Goal: Task Accomplishment & Management: Manage account settings

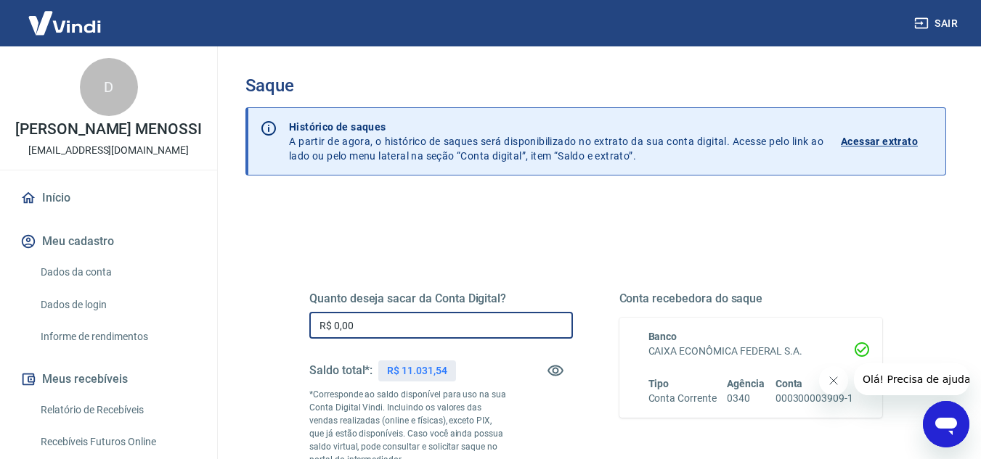
click at [407, 326] on input "R$ 0,00" at bounding box center [440, 325] width 263 height 27
drag, startPoint x: 410, startPoint y: 327, endPoint x: 278, endPoint y: 311, distance: 133.1
click at [278, 311] on div "Quanto deseja sacar da Conta Digital? R$ 0,00 ​ Saldo total*: R$ 11.031,54 *Cor…" at bounding box center [595, 403] width 642 height 351
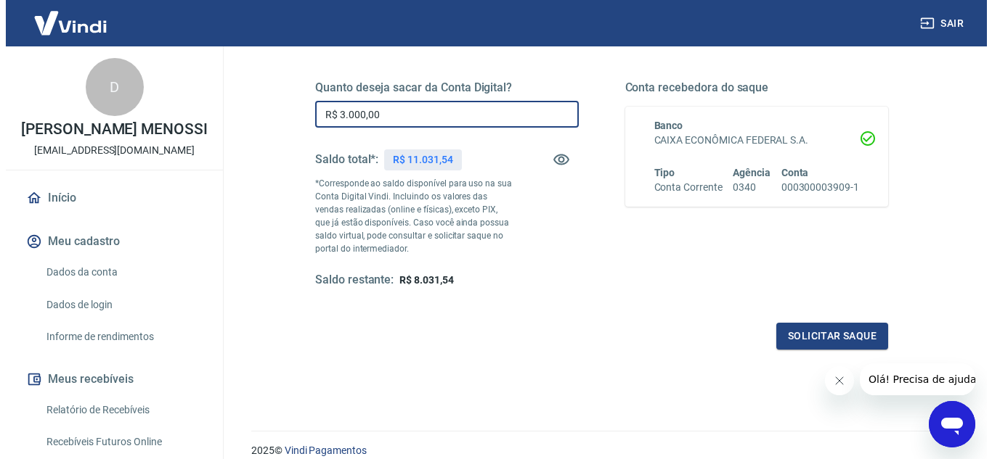
scroll to position [218, 0]
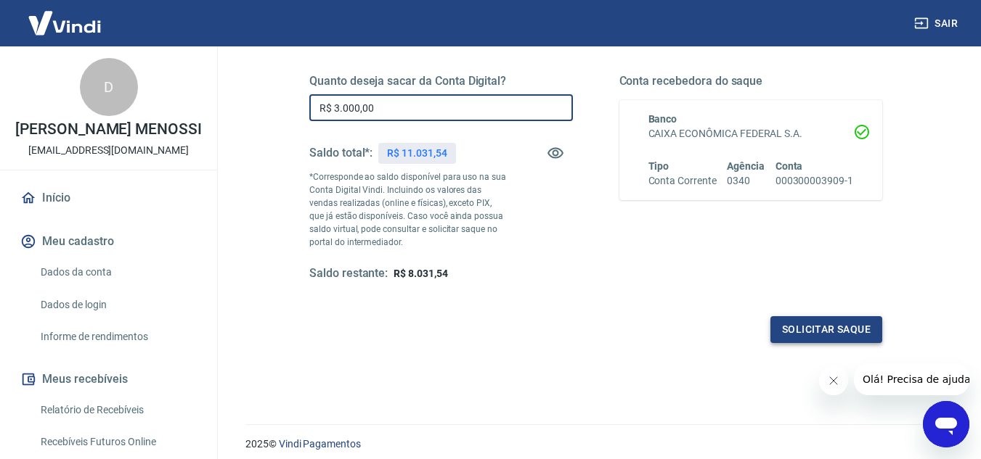
type input "R$ 3.000,00"
click at [799, 338] on button "Solicitar saque" at bounding box center [826, 329] width 112 height 27
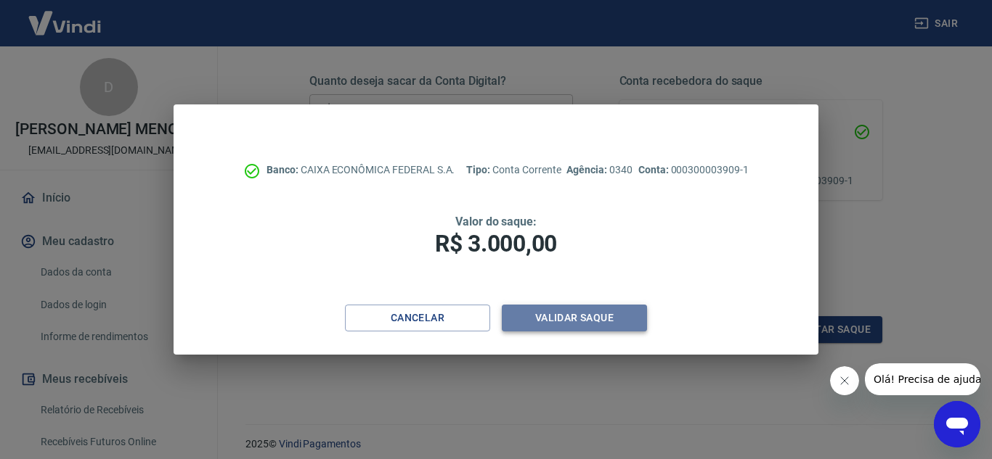
click at [577, 318] on button "Validar saque" at bounding box center [574, 318] width 145 height 27
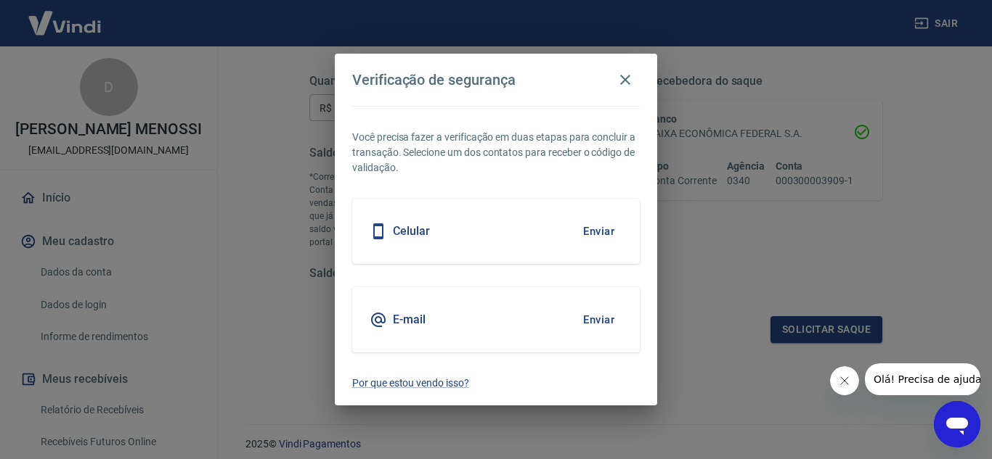
click at [608, 232] on button "Enviar" at bounding box center [598, 231] width 47 height 30
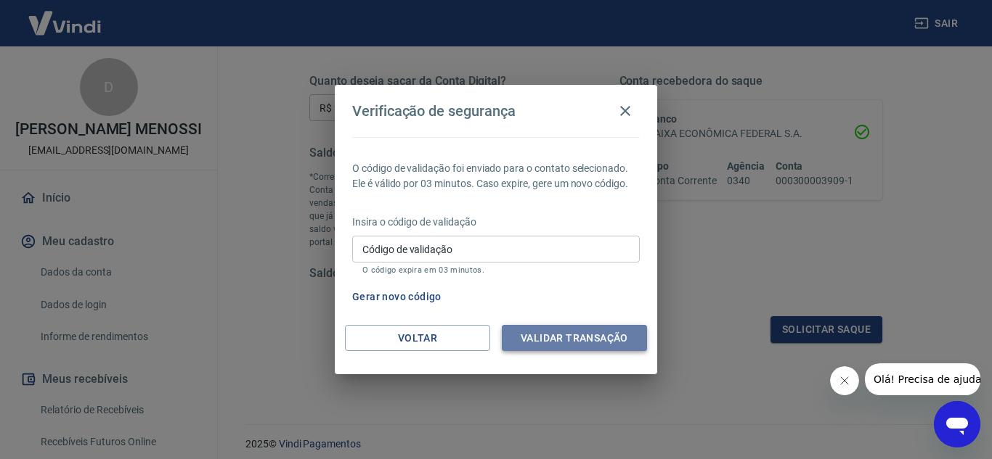
click at [592, 342] on button "Validar transação" at bounding box center [574, 338] width 145 height 27
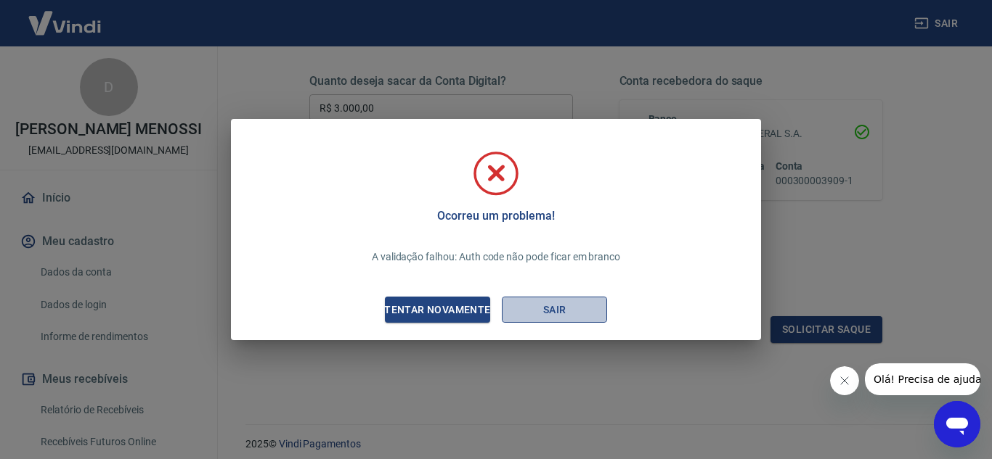
click at [533, 312] on button "Sair" at bounding box center [554, 310] width 105 height 27
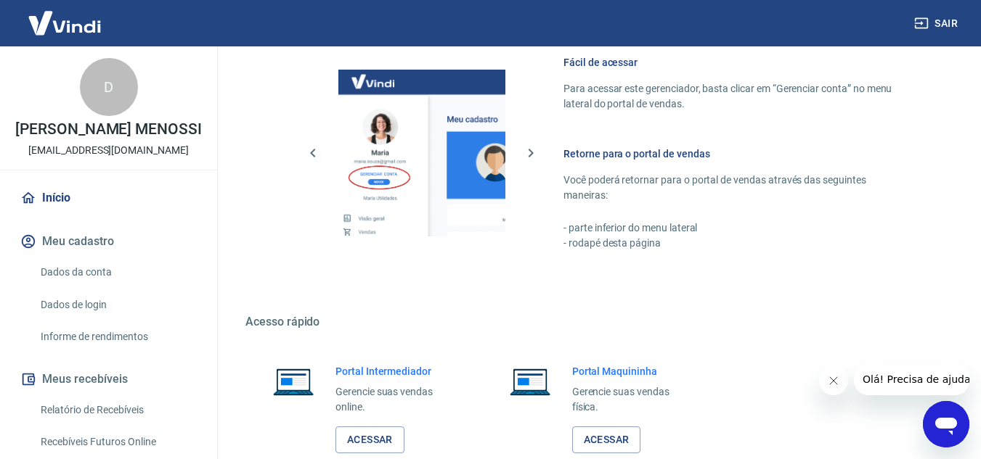
scroll to position [726, 0]
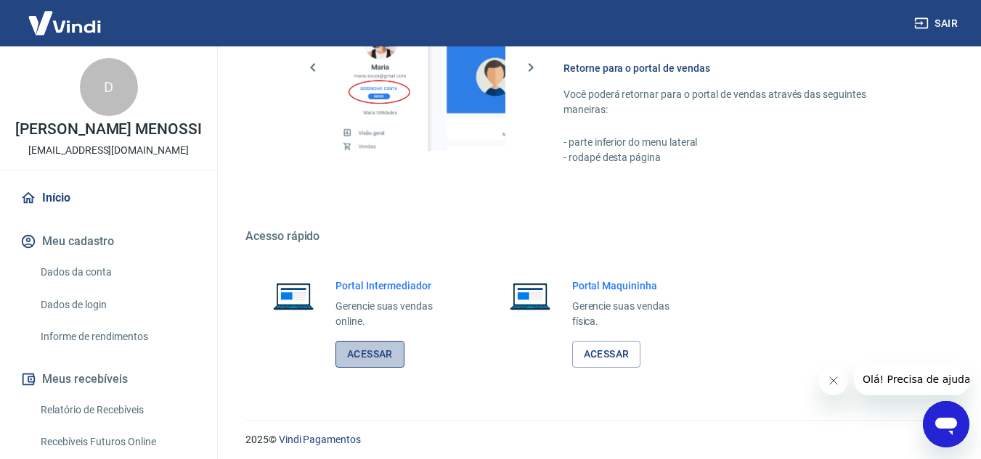
click at [372, 346] on link "Acessar" at bounding box center [369, 354] width 69 height 27
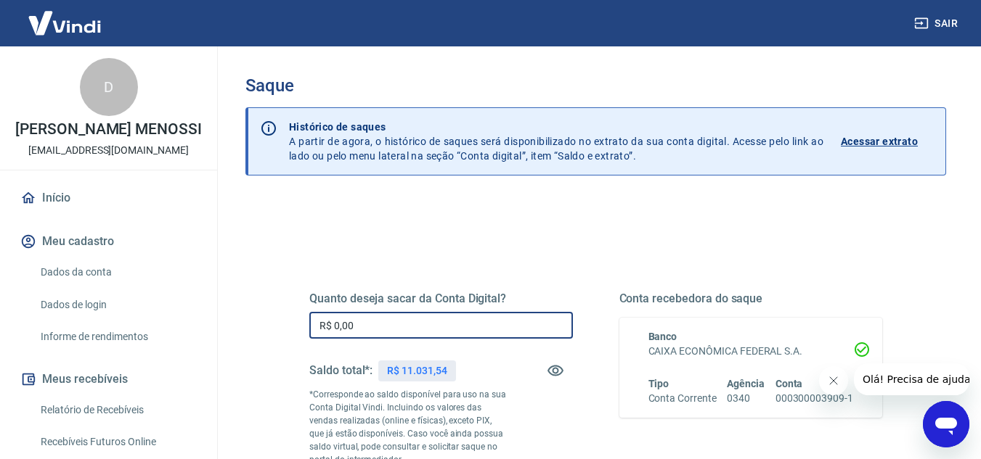
click at [398, 322] on input "R$ 0,00" at bounding box center [440, 325] width 263 height 27
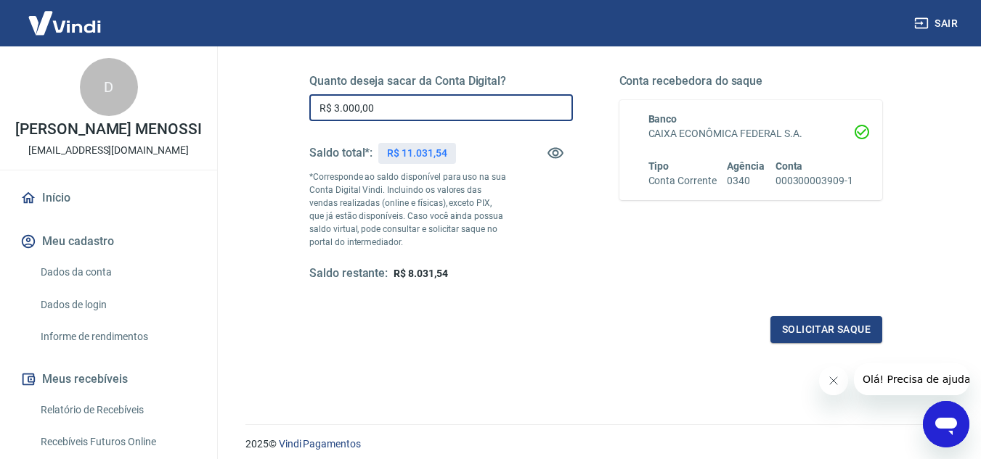
scroll to position [271, 0]
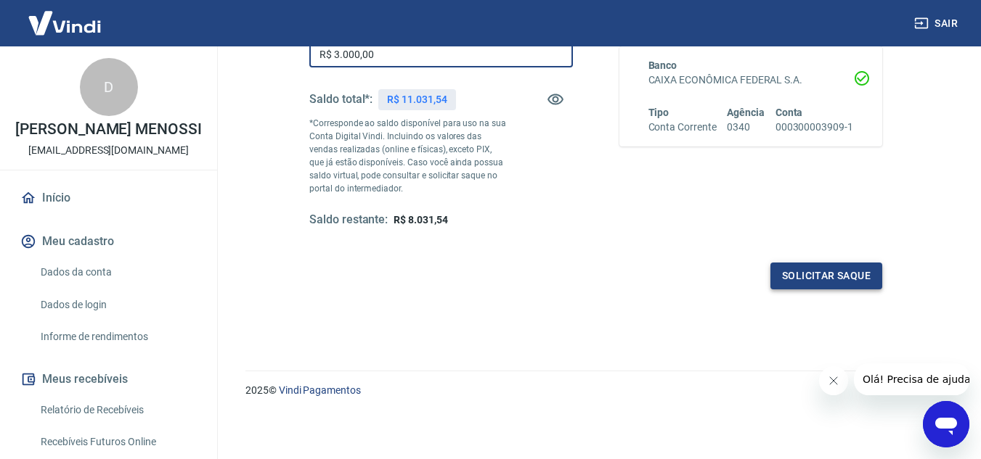
type input "R$ 3.000,00"
click at [874, 277] on button "Solicitar saque" at bounding box center [826, 276] width 112 height 27
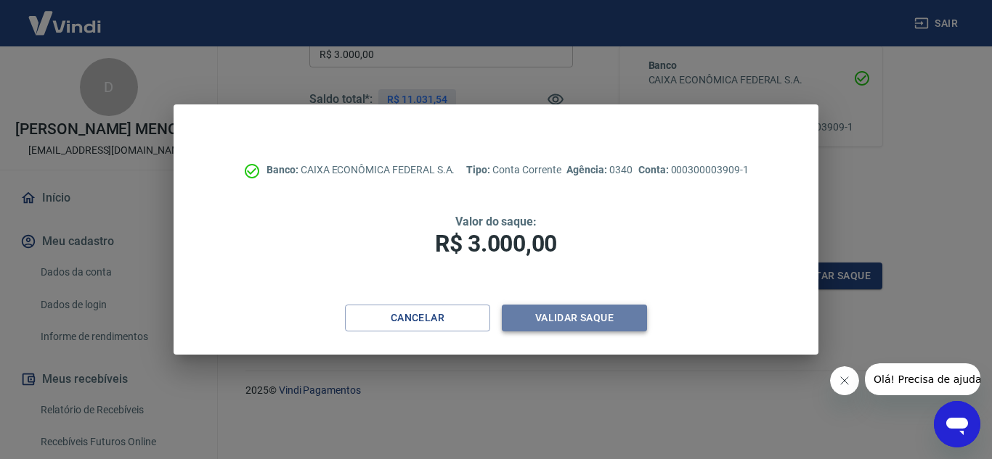
click at [581, 320] on button "Validar saque" at bounding box center [574, 318] width 145 height 27
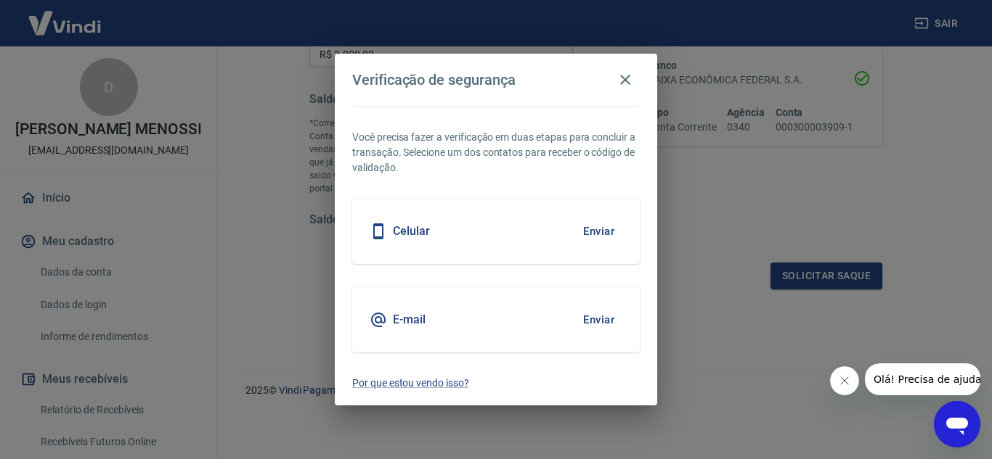
click at [589, 232] on button "Enviar" at bounding box center [598, 231] width 47 height 30
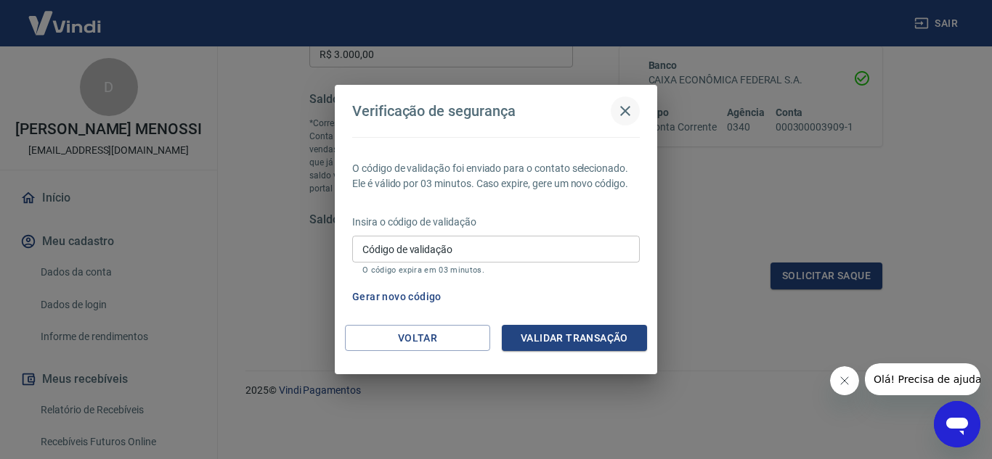
click at [629, 108] on icon "button" at bounding box center [624, 110] width 17 height 17
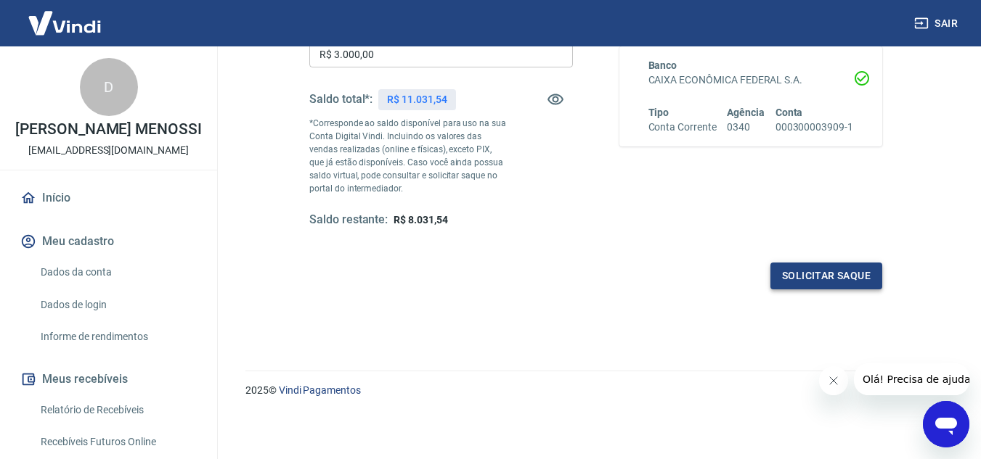
click at [828, 269] on button "Solicitar saque" at bounding box center [826, 276] width 112 height 27
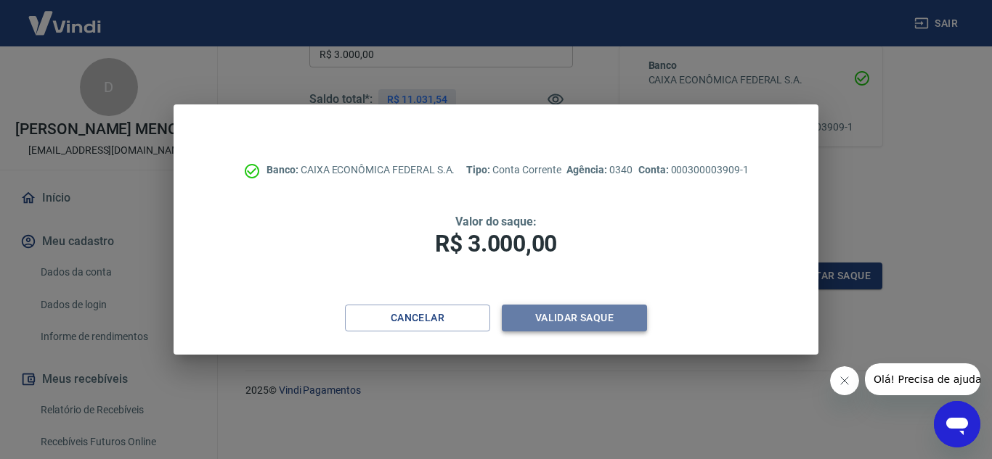
click at [585, 319] on button "Validar saque" at bounding box center [574, 318] width 145 height 27
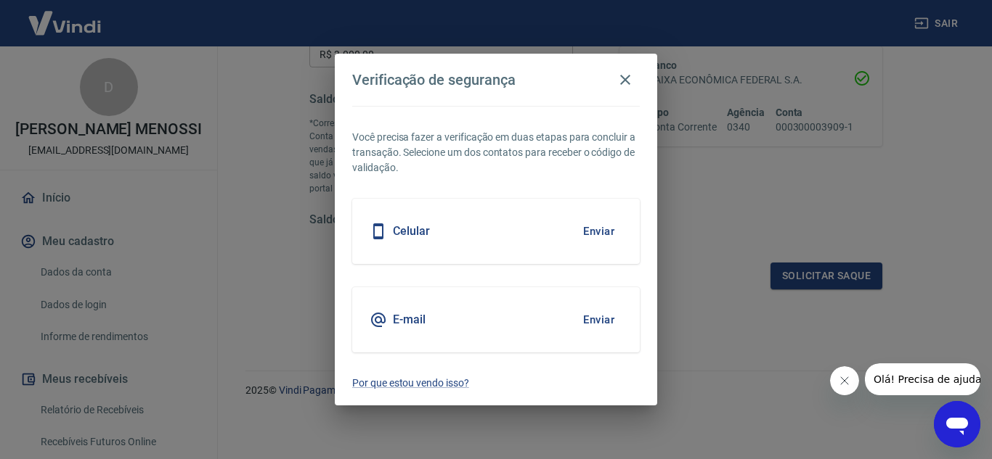
click at [607, 318] on button "Enviar" at bounding box center [598, 320] width 47 height 30
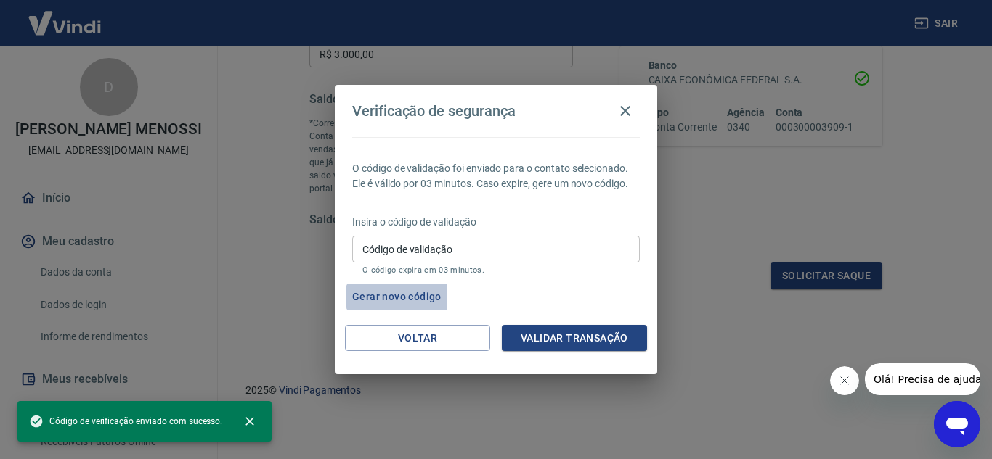
click at [396, 298] on button "Gerar novo código" at bounding box center [396, 297] width 101 height 27
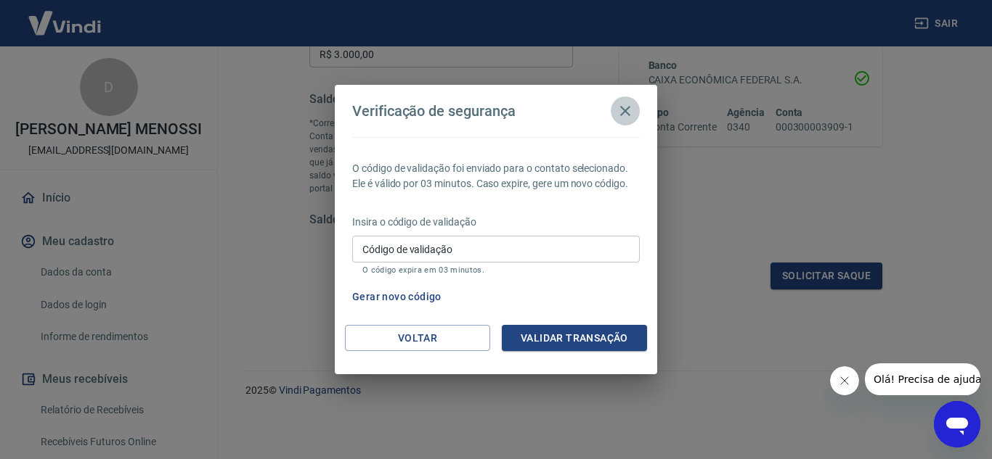
click at [628, 107] on icon "button" at bounding box center [624, 110] width 17 height 17
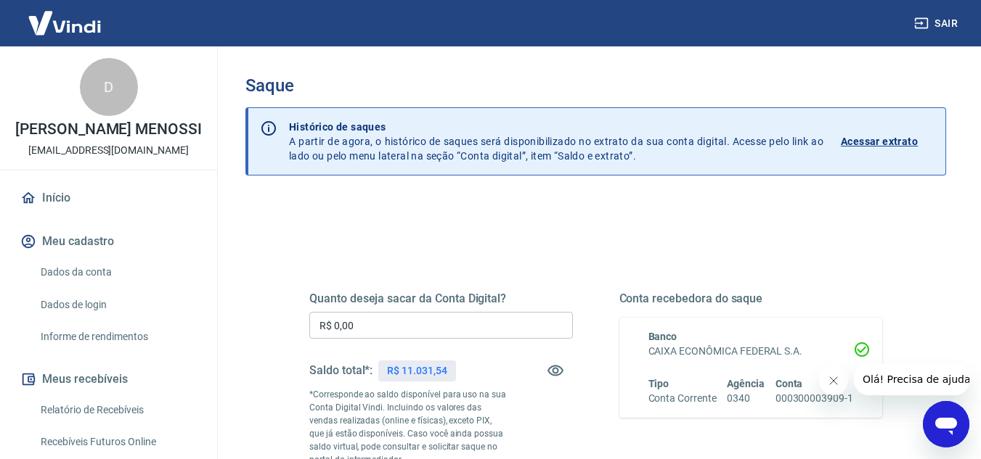
click at [954, 414] on icon "Abrir janela de mensagens" at bounding box center [946, 425] width 26 height 26
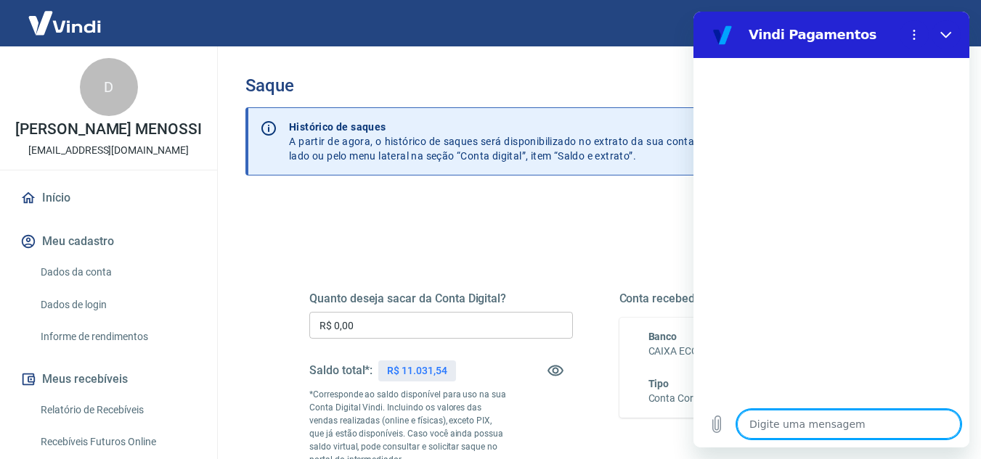
click at [843, 435] on textarea at bounding box center [849, 424] width 224 height 29
type textarea "n"
type textarea "x"
type textarea "nã"
type textarea "x"
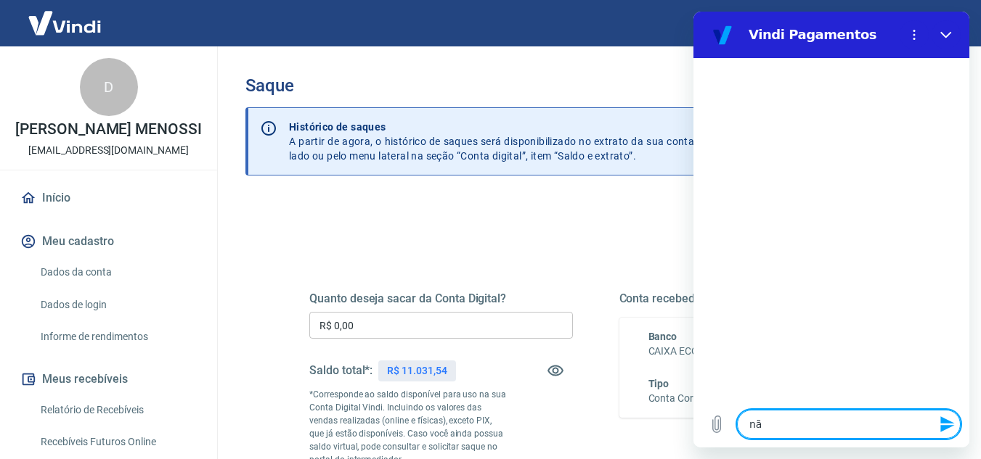
type textarea "não"
type textarea "x"
type textarea "não"
type textarea "x"
type textarea "não e"
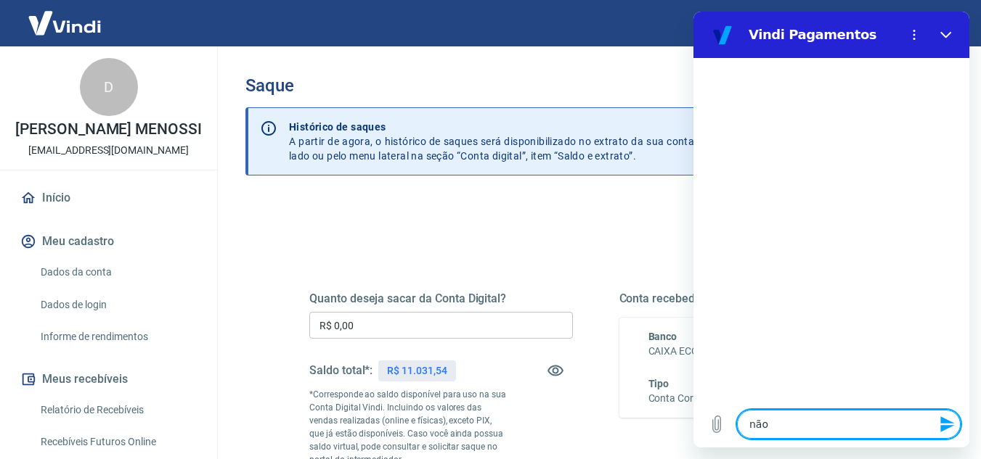
type textarea "x"
type textarea "não es"
type textarea "x"
type textarea "não est"
type textarea "x"
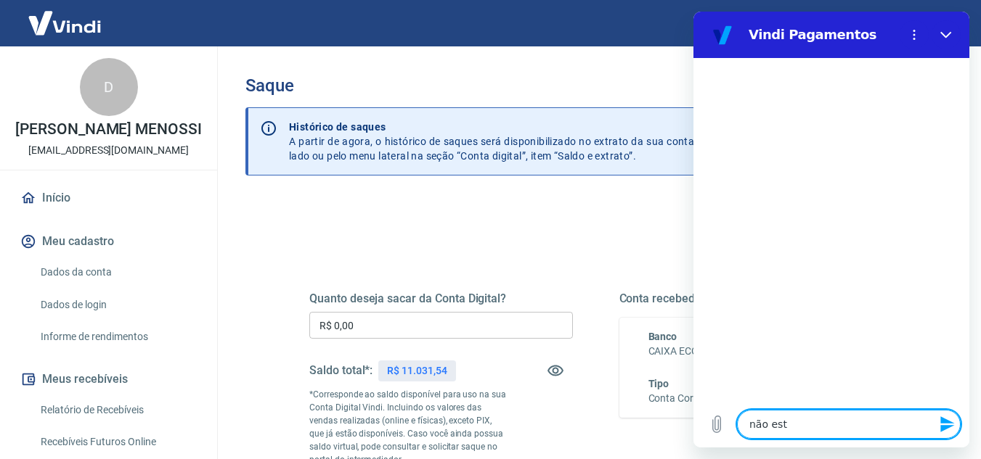
type textarea "não esto"
type textarea "x"
type textarea "não estou"
type textarea "x"
type textarea "não estou"
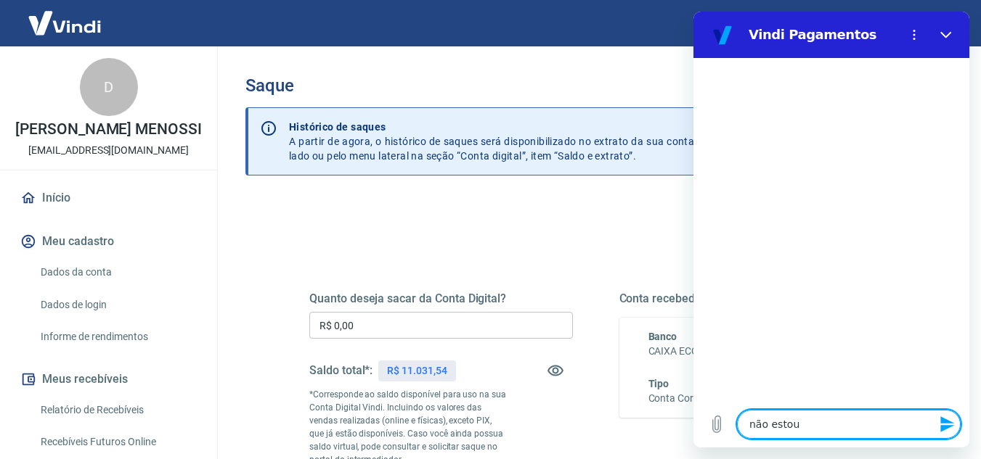
type textarea "x"
type textarea "não estou c"
type textarea "x"
type textarea "não estou co"
type textarea "x"
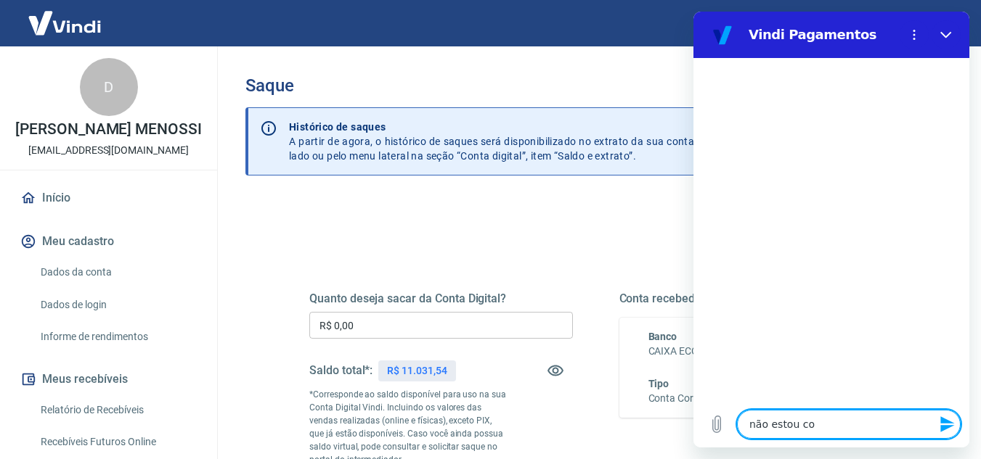
type textarea "não estou con"
type textarea "x"
type textarea "não estou cons"
type textarea "x"
type textarea "não estou conse"
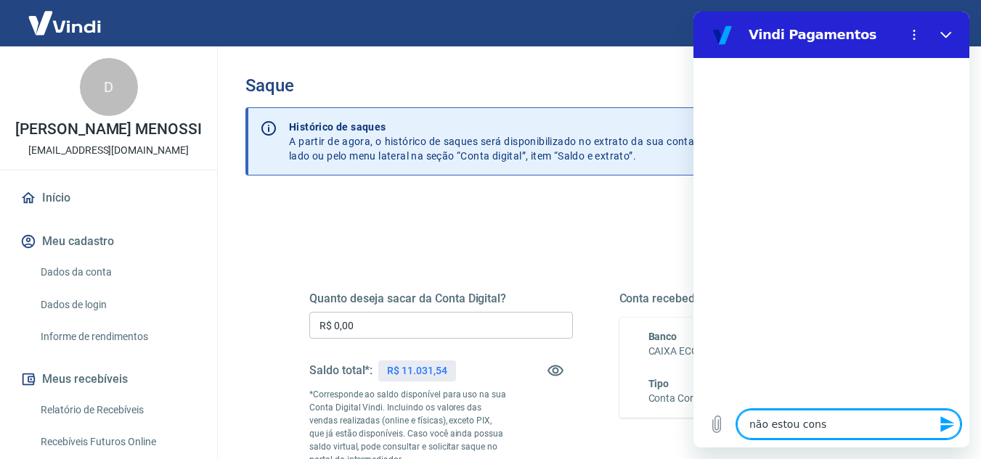
type textarea "x"
type textarea "não estou conseg"
type textarea "x"
type textarea "não estou consegu"
type textarea "x"
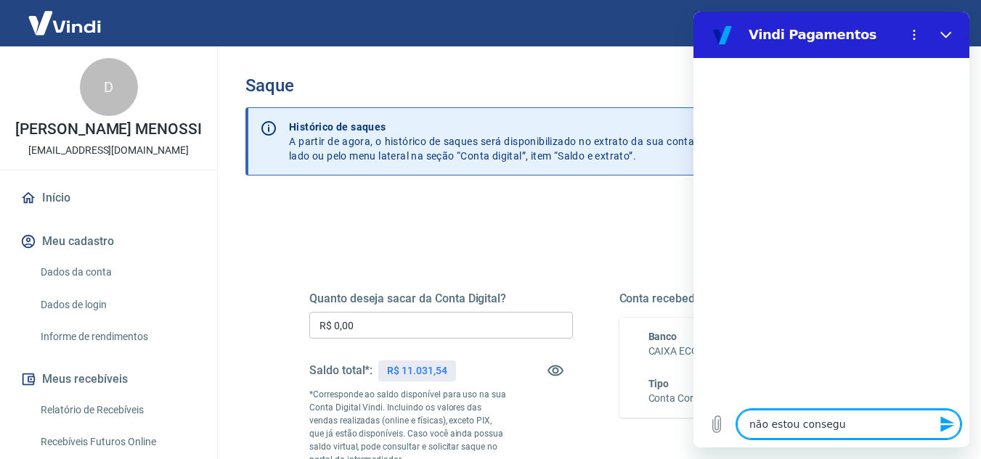
type textarea "não estou consegui"
type textarea "x"
type textarea "não estou conseguin"
type textarea "x"
type textarea "não estou conseguind"
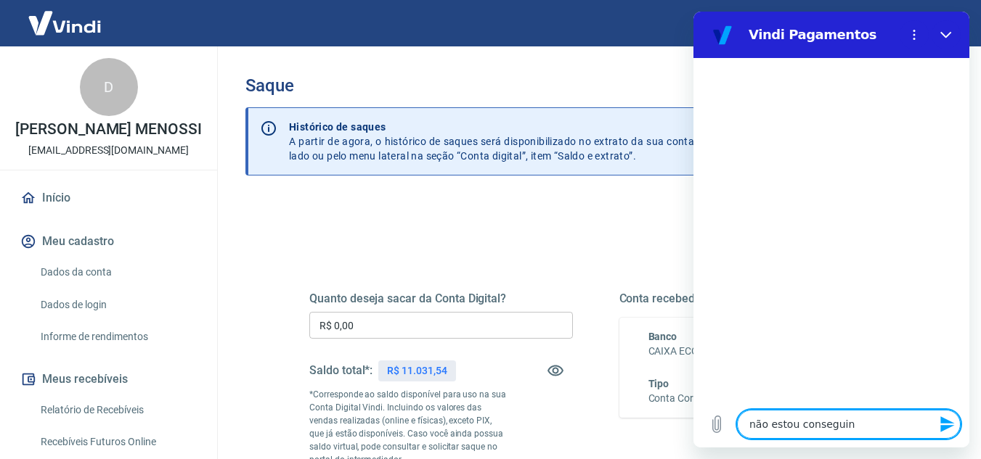
type textarea "x"
type textarea "não estou conseguindo"
type textarea "x"
type textarea "não estou conseguindo"
type textarea "x"
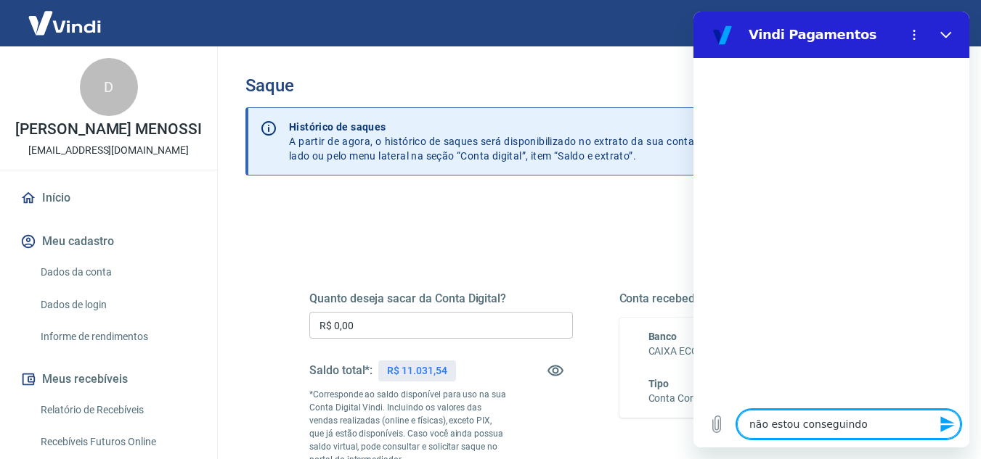
type textarea "não estou conseguindo s"
type textarea "x"
type textarea "não estou conseguindo sa"
type textarea "x"
type textarea "não estou conseguindo sac"
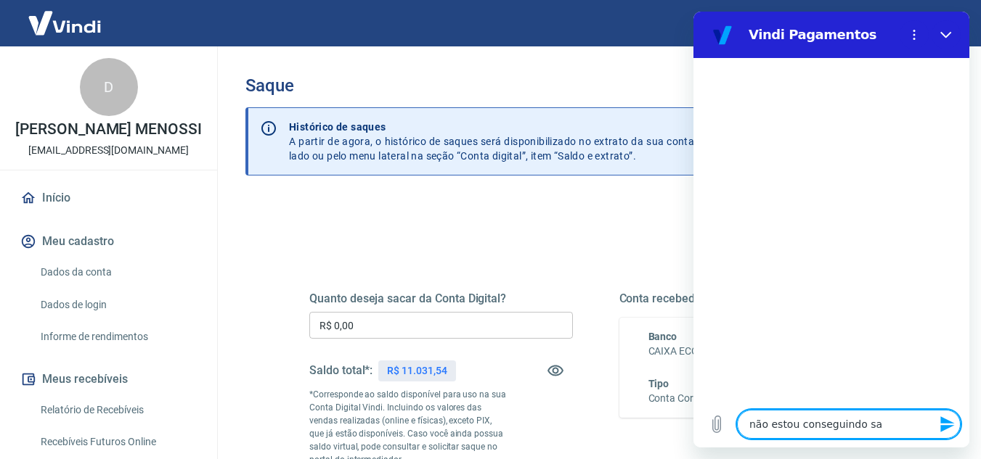
type textarea "x"
type textarea "não estou conseguindo saca"
type textarea "x"
type textarea "não estou conseguindo sacar"
type textarea "x"
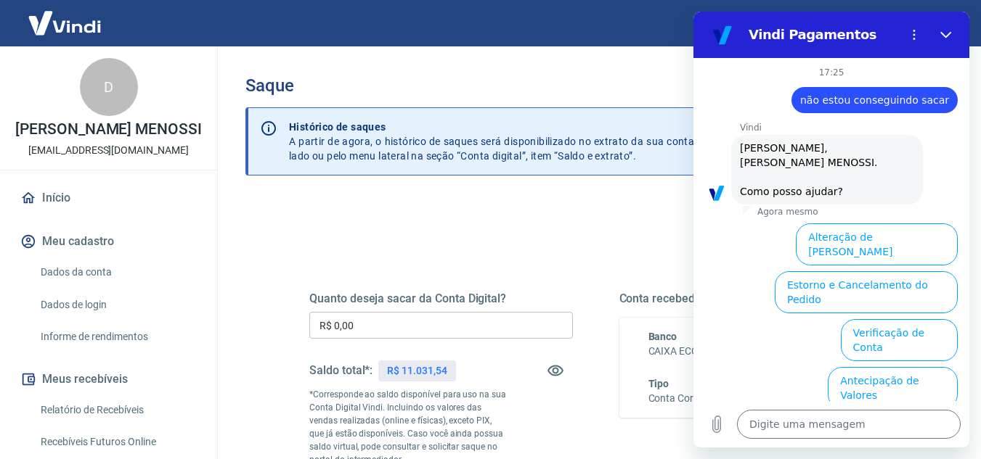
click at [420, 229] on div "Quanto deseja sacar da Conta Digital? R$ 0,00 ​ Saldo total*: R$ 11.031,54 *Cor…" at bounding box center [596, 403] width 608 height 351
click at [950, 34] on button "Fechar" at bounding box center [945, 34] width 29 height 29
type textarea "x"
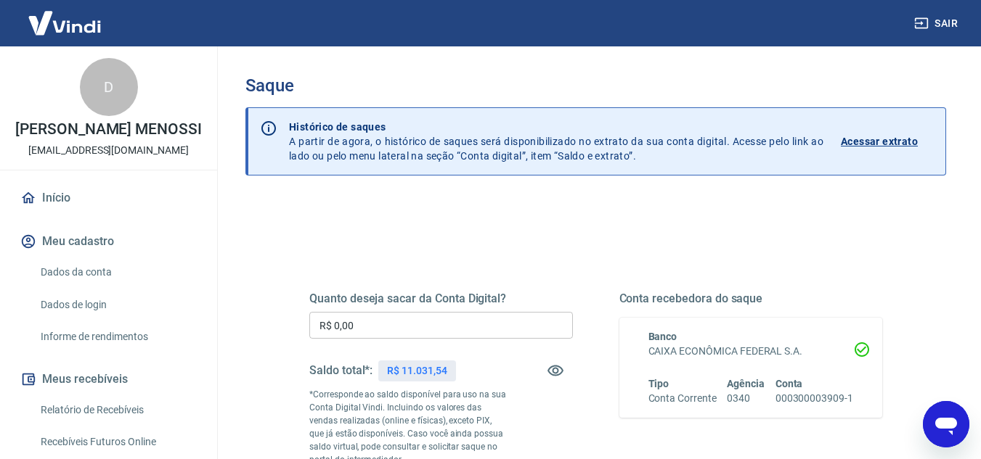
click at [512, 332] on input "R$ 0,00" at bounding box center [440, 325] width 263 height 27
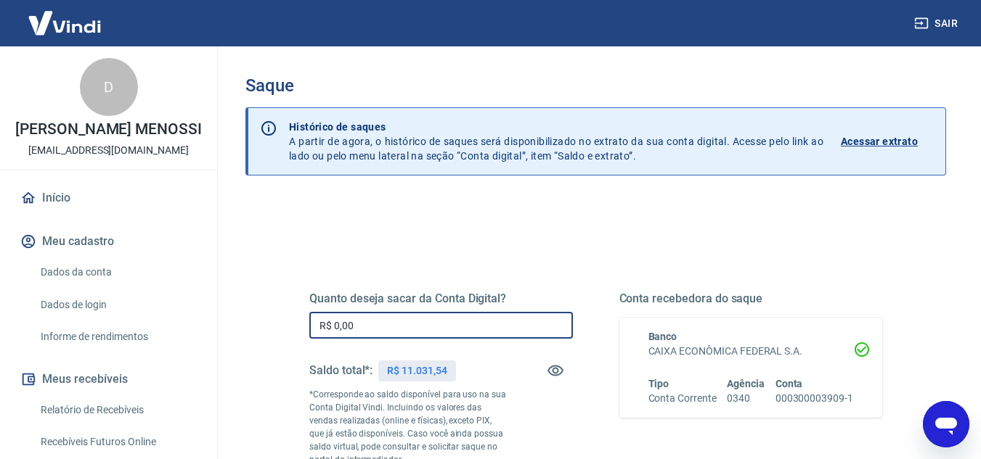
click at [510, 322] on input "R$ 0,00" at bounding box center [440, 325] width 263 height 27
drag, startPoint x: 496, startPoint y: 321, endPoint x: 250, endPoint y: 282, distance: 248.5
click at [253, 288] on div "Quanto deseja sacar da Conta Digital? R$ 0,00 ​ Saldo total*: R$ 11.031,54 *Cor…" at bounding box center [595, 465] width 700 height 532
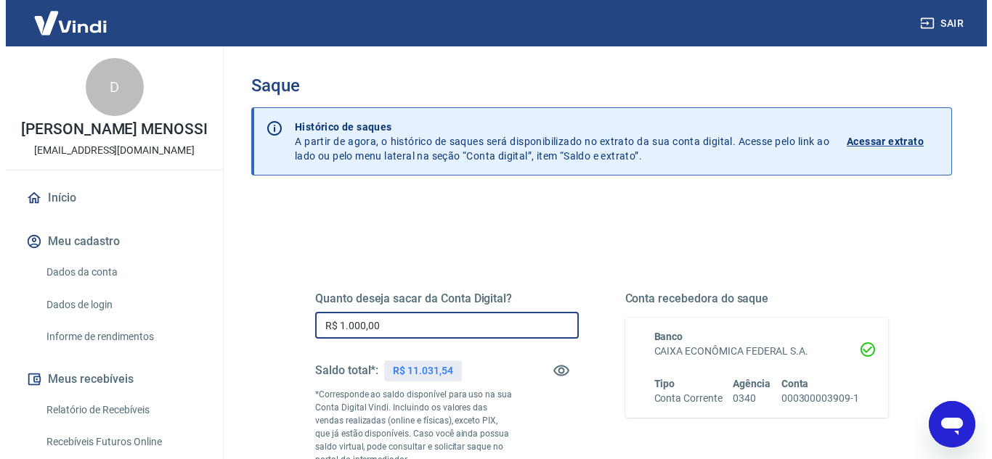
scroll to position [271, 0]
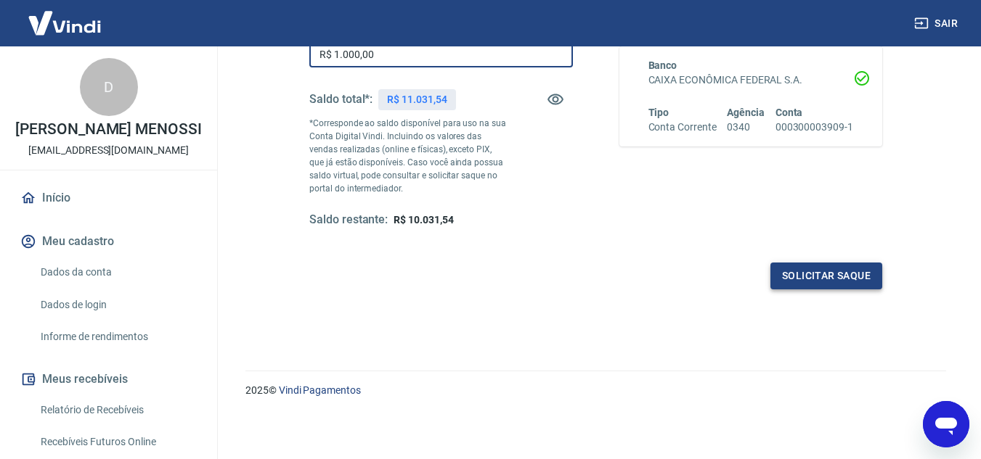
type input "R$ 1.000,00"
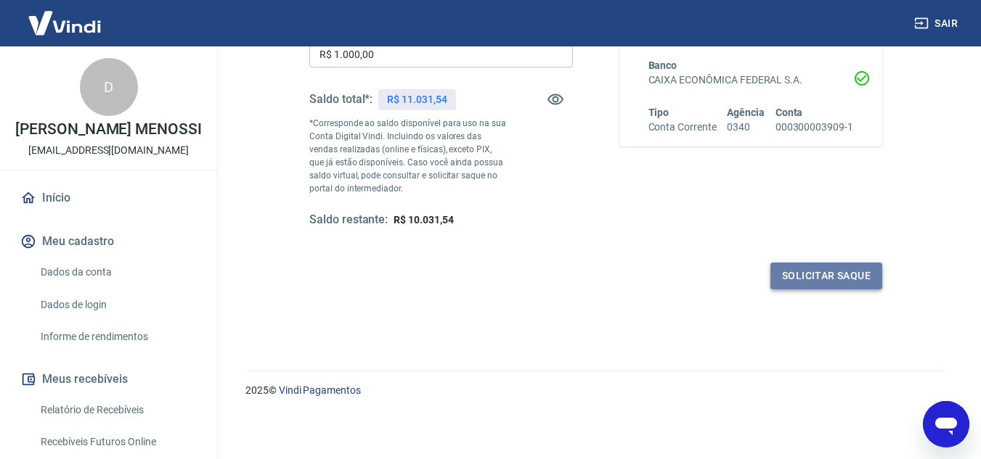
click at [796, 278] on button "Solicitar saque" at bounding box center [826, 276] width 112 height 27
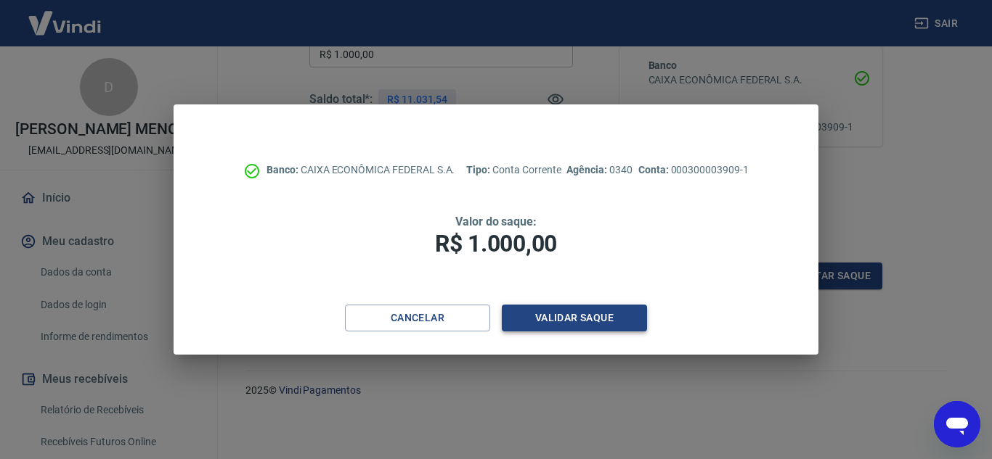
click at [608, 314] on button "Validar saque" at bounding box center [574, 318] width 145 height 27
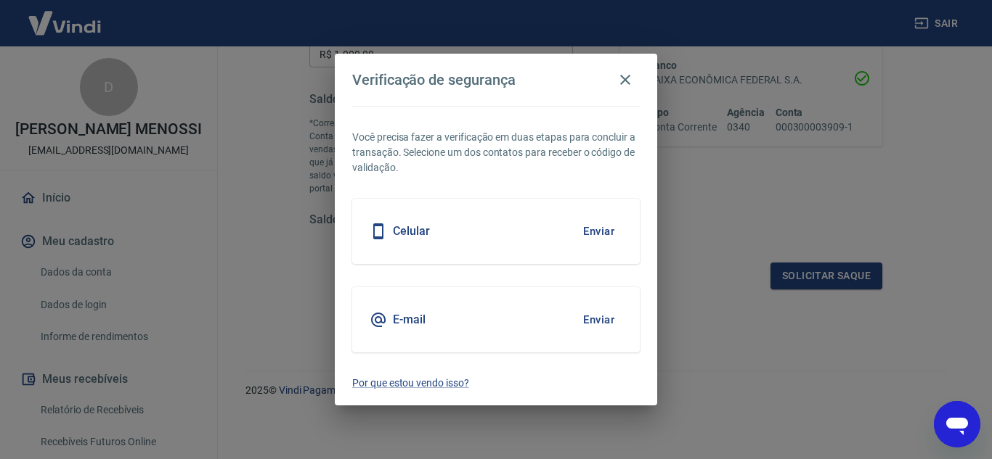
click at [607, 237] on button "Enviar" at bounding box center [598, 231] width 47 height 30
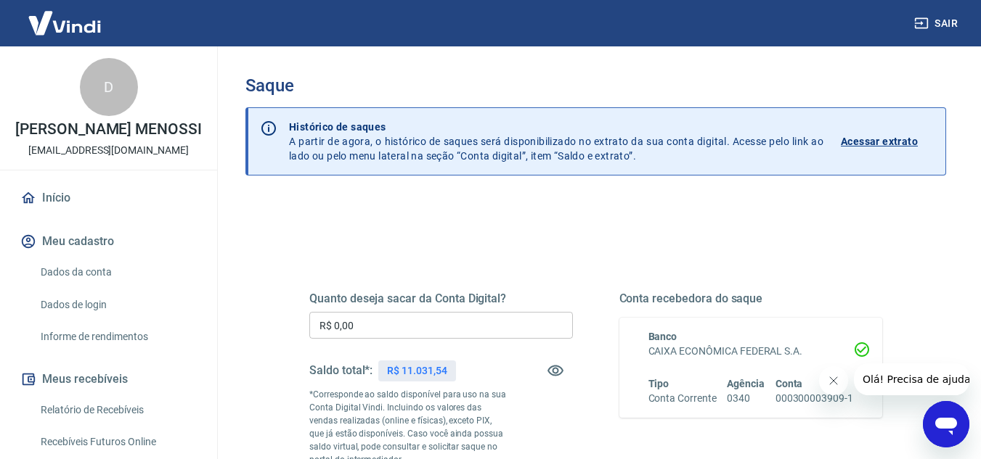
click at [398, 316] on input "R$ 0,00" at bounding box center [440, 325] width 263 height 27
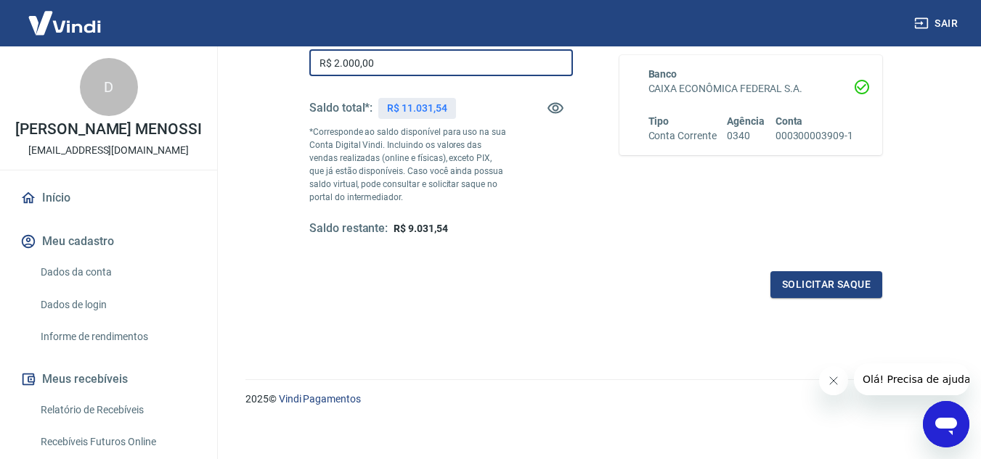
scroll to position [271, 0]
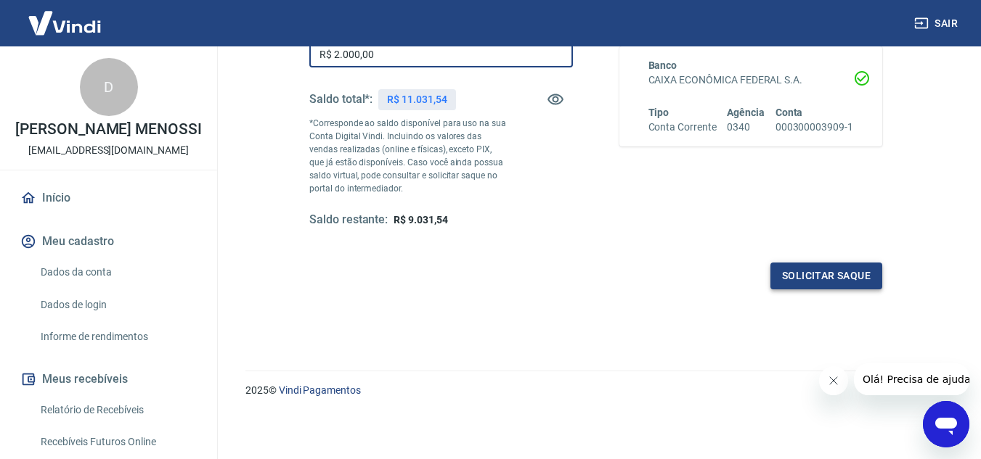
type input "R$ 2.000,00"
click at [827, 272] on button "Solicitar saque" at bounding box center [826, 276] width 112 height 27
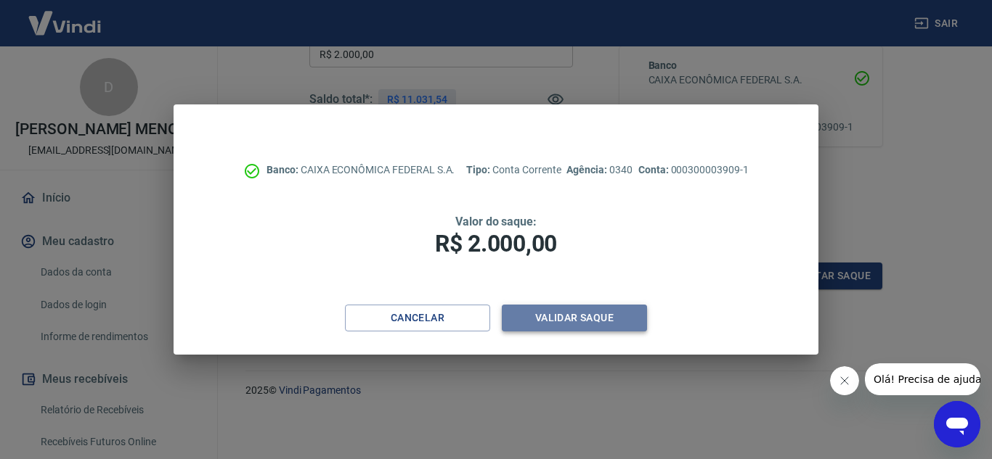
click at [536, 321] on button "Validar saque" at bounding box center [574, 318] width 145 height 27
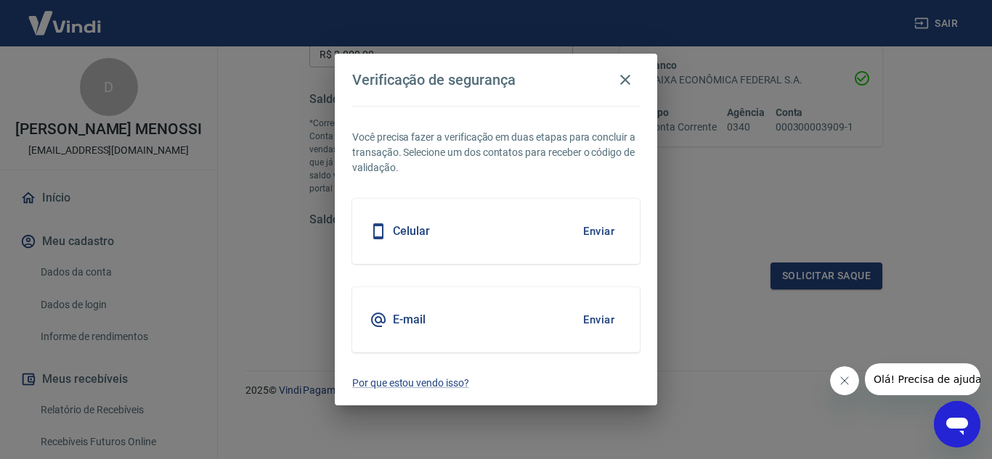
click at [587, 228] on button "Enviar" at bounding box center [598, 231] width 47 height 30
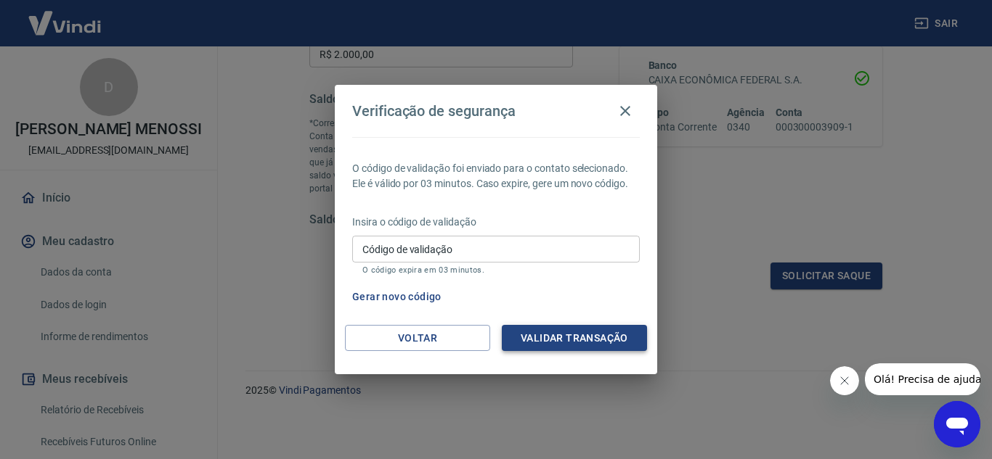
click at [562, 333] on button "Validar transação" at bounding box center [574, 338] width 145 height 27
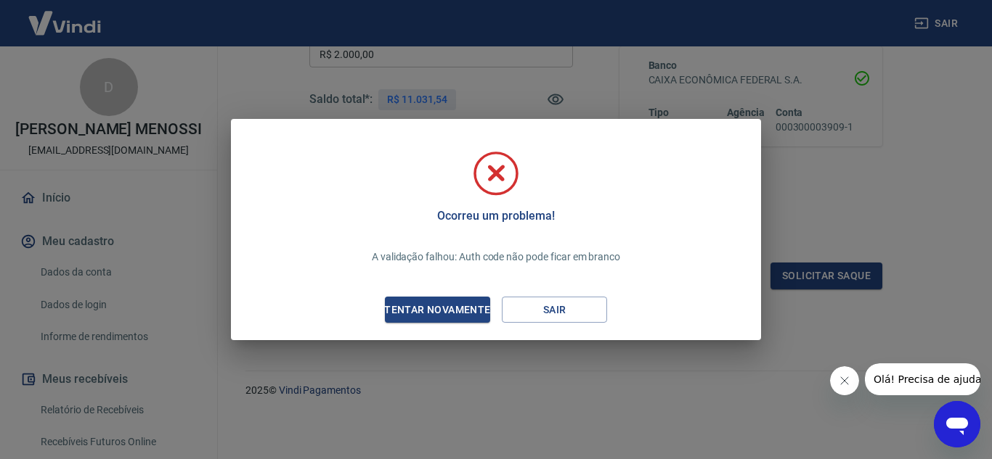
click at [405, 292] on div "Ocorreu um problema! A validação falhou: Auth code não pode ficar em branco Ten…" at bounding box center [495, 232] width 507 height 193
click at [419, 314] on div "Tentar novamente" at bounding box center [437, 310] width 141 height 18
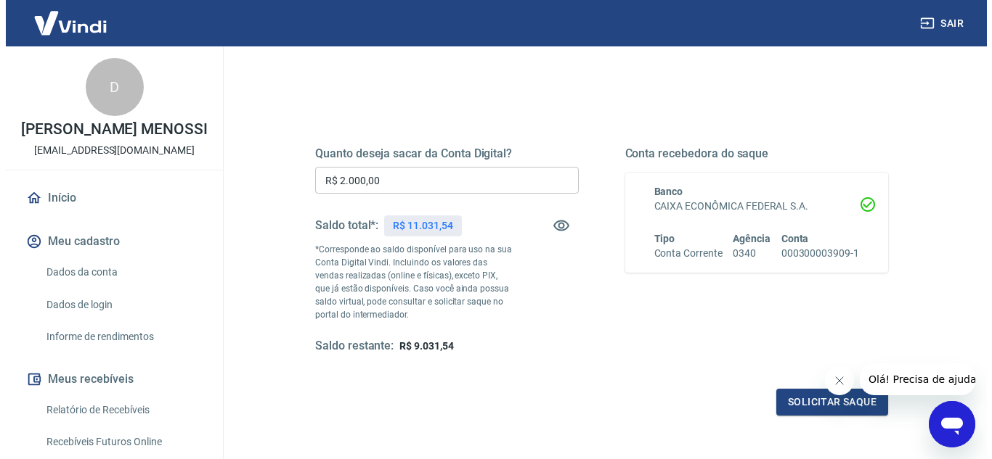
scroll to position [199, 0]
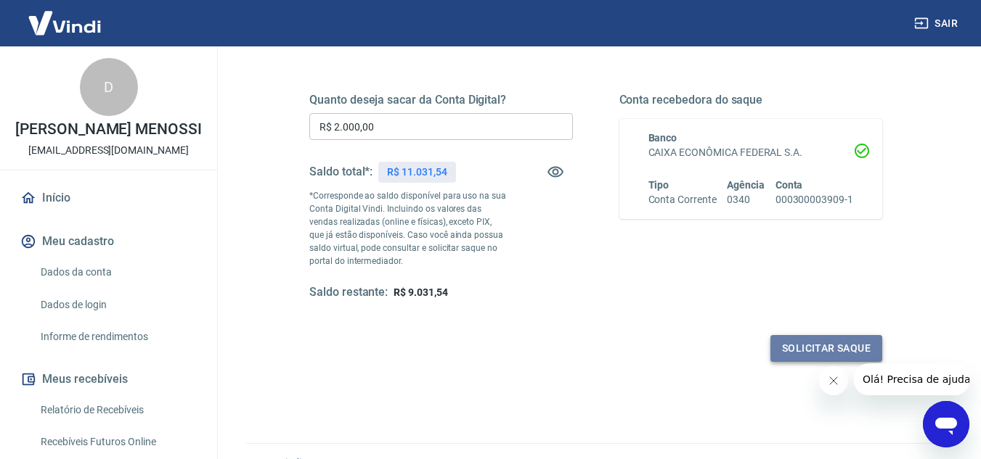
click at [851, 351] on button "Solicitar saque" at bounding box center [826, 348] width 112 height 27
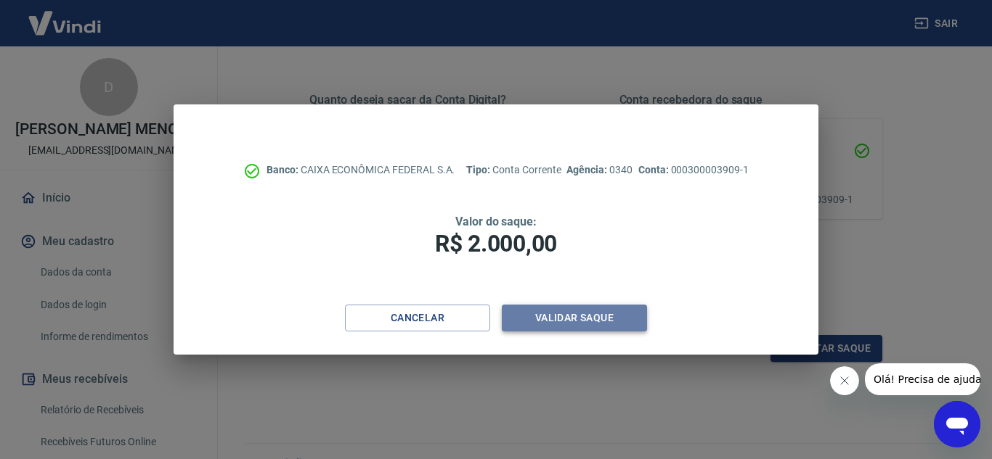
click at [603, 319] on button "Validar saque" at bounding box center [574, 318] width 145 height 27
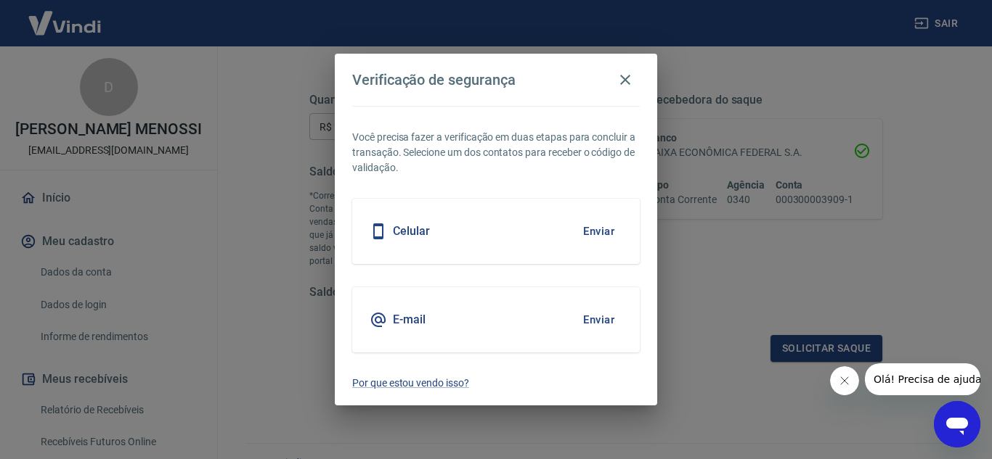
click at [601, 318] on button "Enviar" at bounding box center [598, 320] width 47 height 30
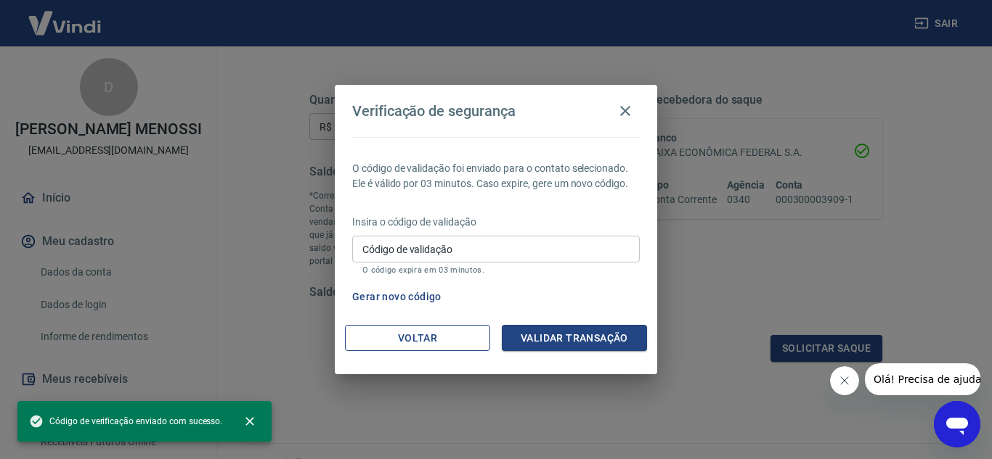
click at [433, 335] on button "Voltar" at bounding box center [417, 338] width 145 height 27
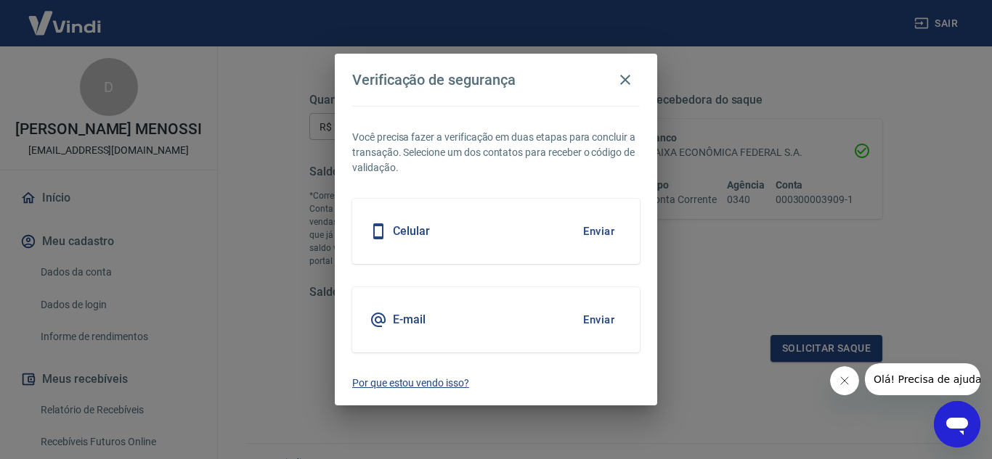
click at [444, 390] on p "Por que estou vendo isso?" at bounding box center [495, 383] width 287 height 15
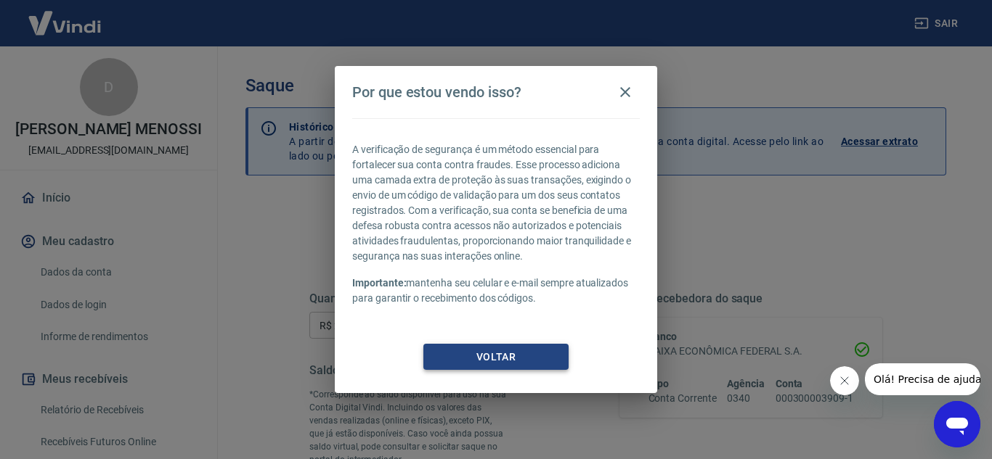
click at [482, 352] on button "Voltar" at bounding box center [495, 357] width 145 height 27
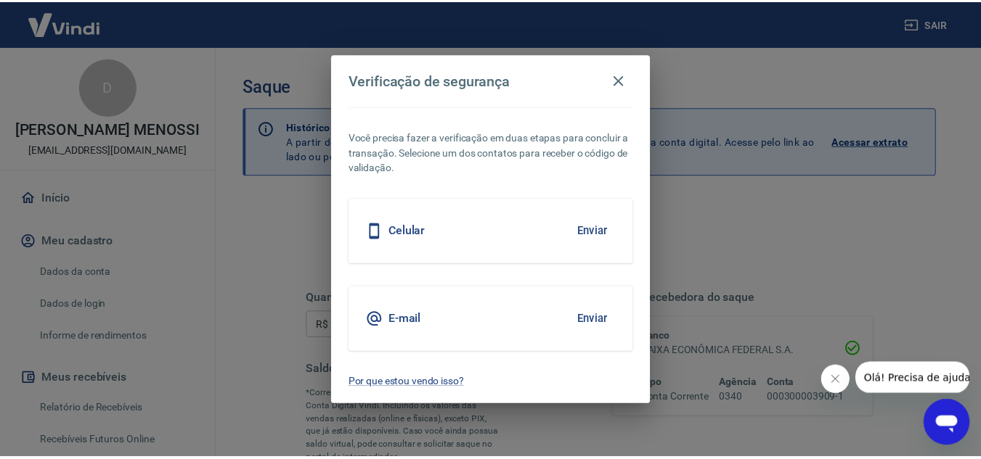
scroll to position [271, 0]
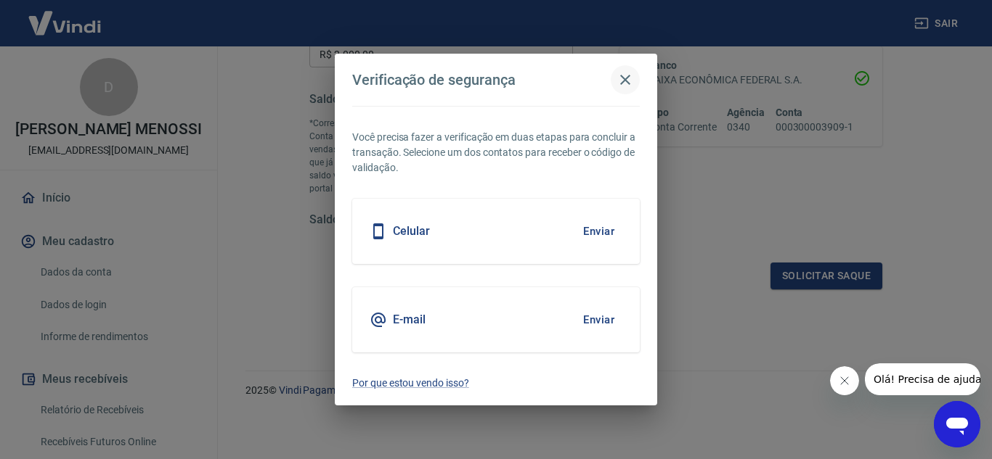
click at [630, 78] on icon "button" at bounding box center [624, 79] width 17 height 17
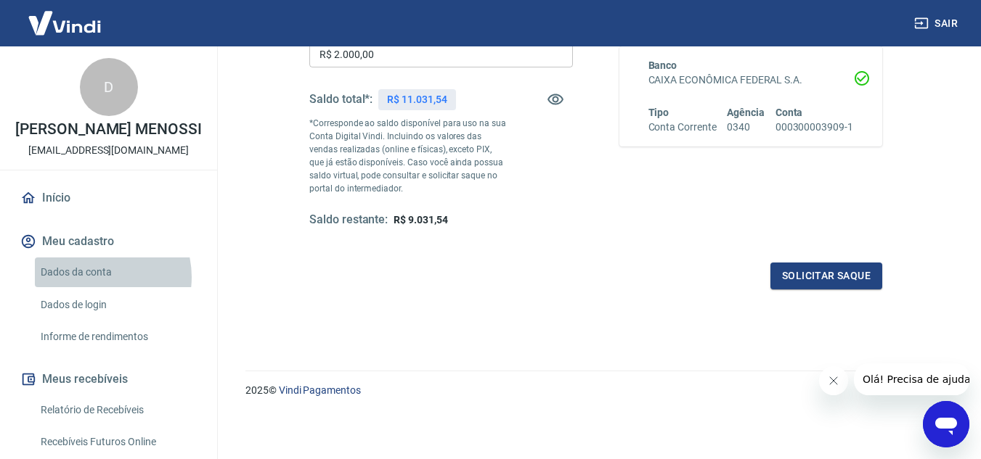
click at [95, 287] on link "Dados da conta" at bounding box center [117, 273] width 165 height 30
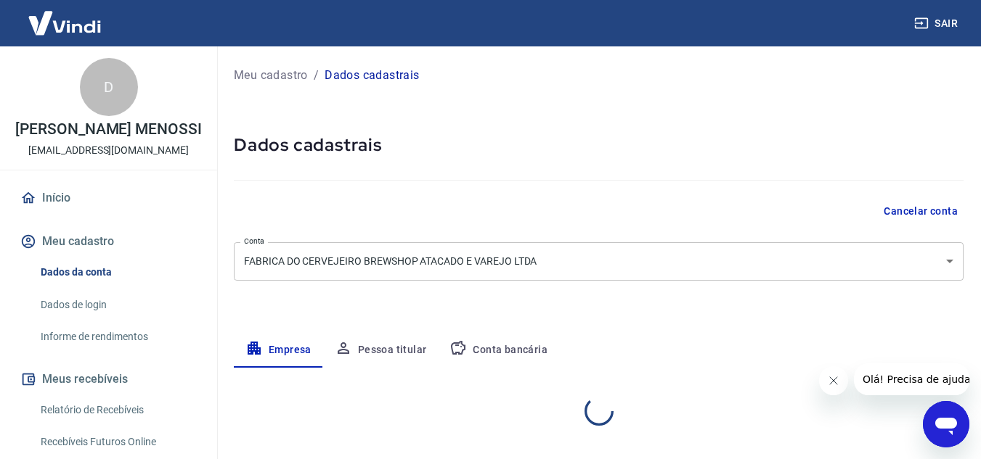
select select "SP"
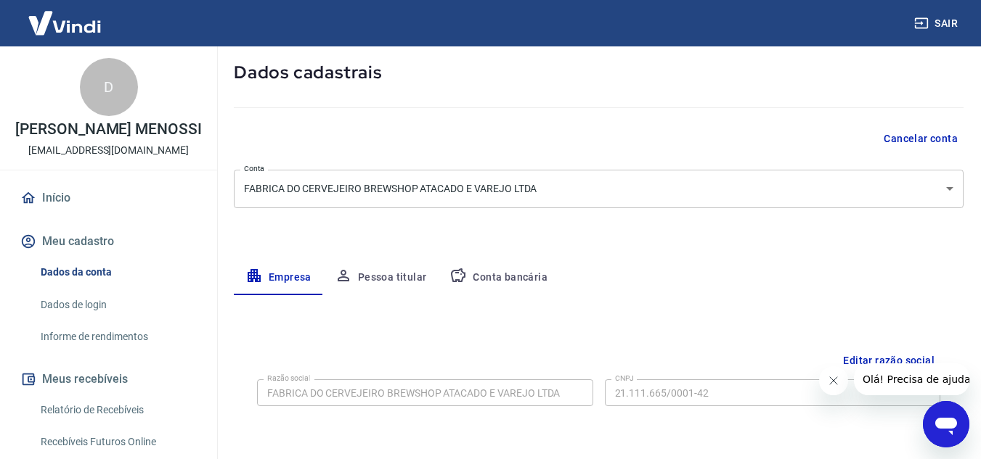
click at [375, 277] on button "Pessoa titular" at bounding box center [380, 278] width 115 height 35
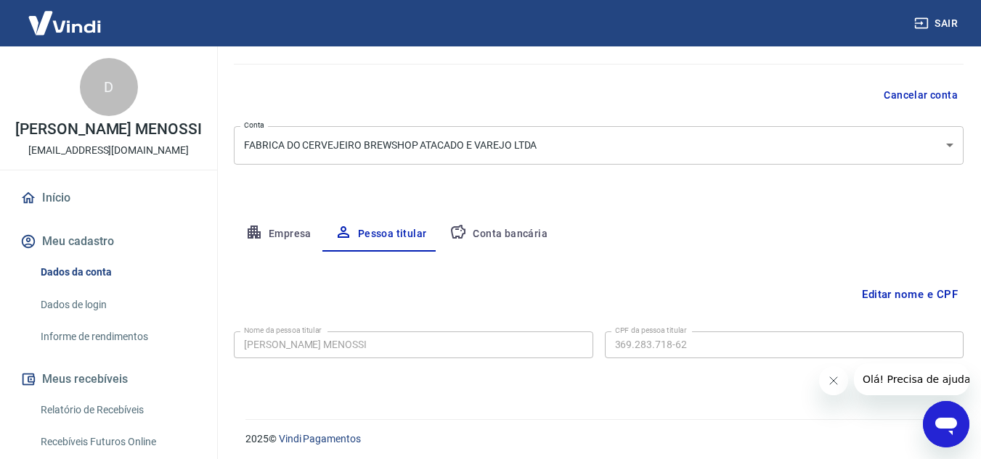
scroll to position [121, 0]
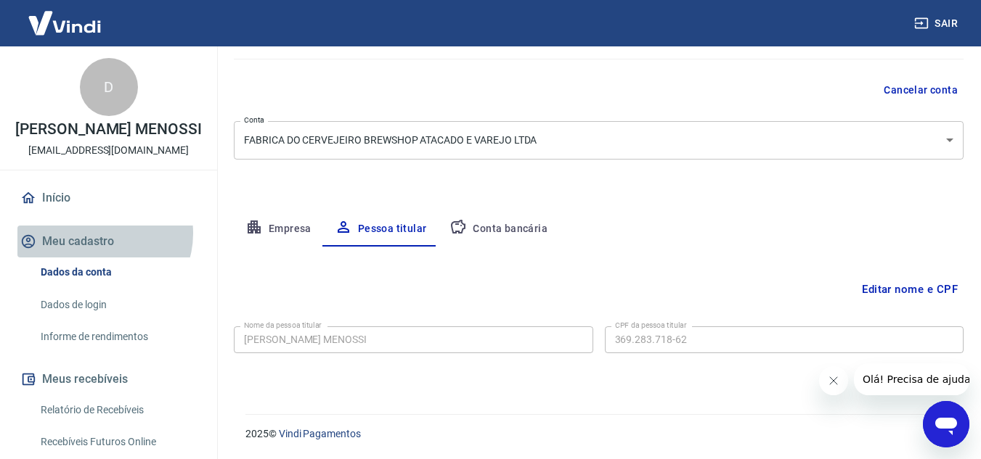
click at [101, 249] on button "Meu cadastro" at bounding box center [108, 242] width 182 height 32
click at [75, 258] on button "Meu cadastro" at bounding box center [108, 242] width 182 height 32
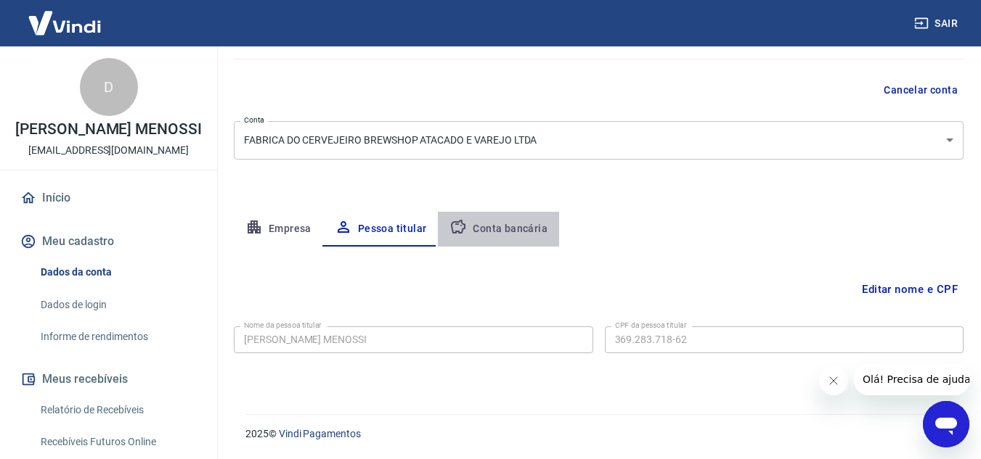
click at [520, 224] on button "Conta bancária" at bounding box center [498, 229] width 121 height 35
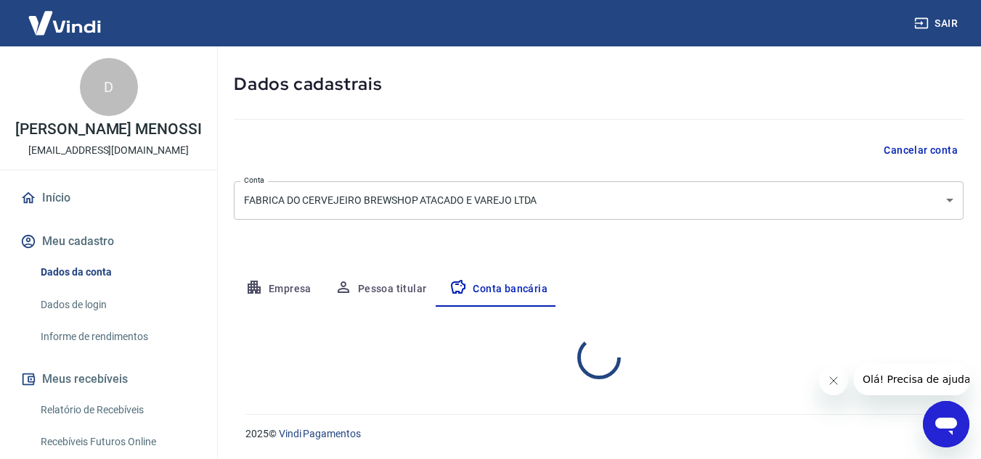
select select "1"
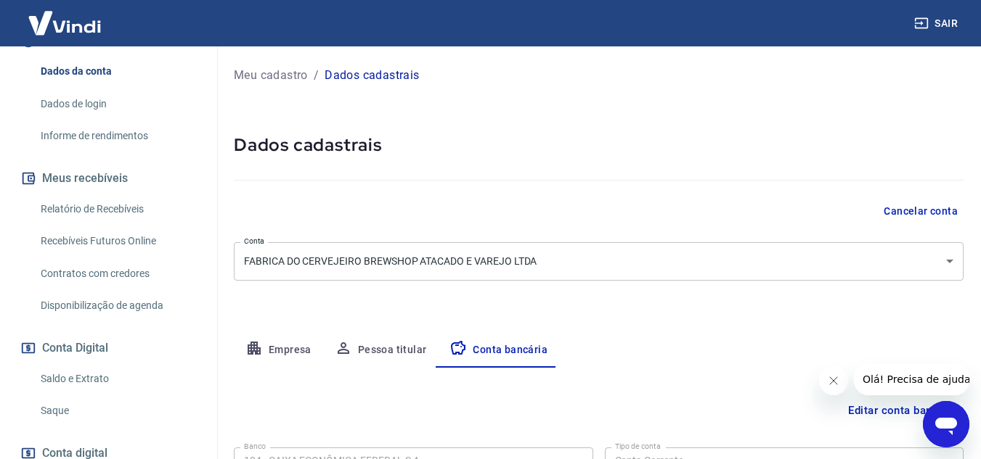
scroll to position [314, 0]
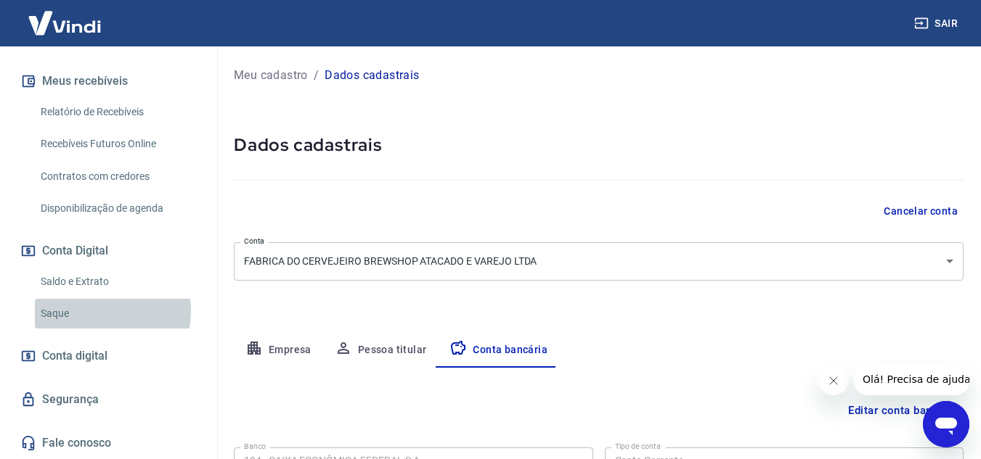
click at [94, 311] on link "Saque" at bounding box center [117, 314] width 165 height 30
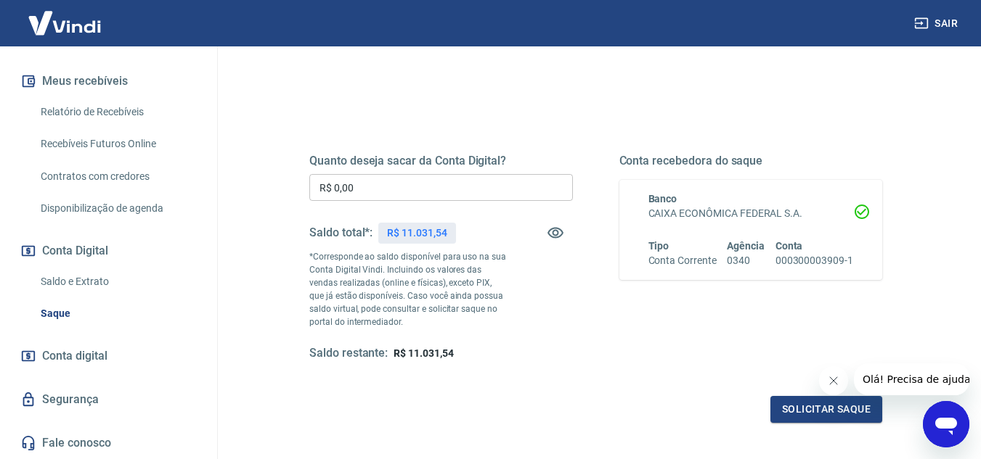
scroll to position [271, 0]
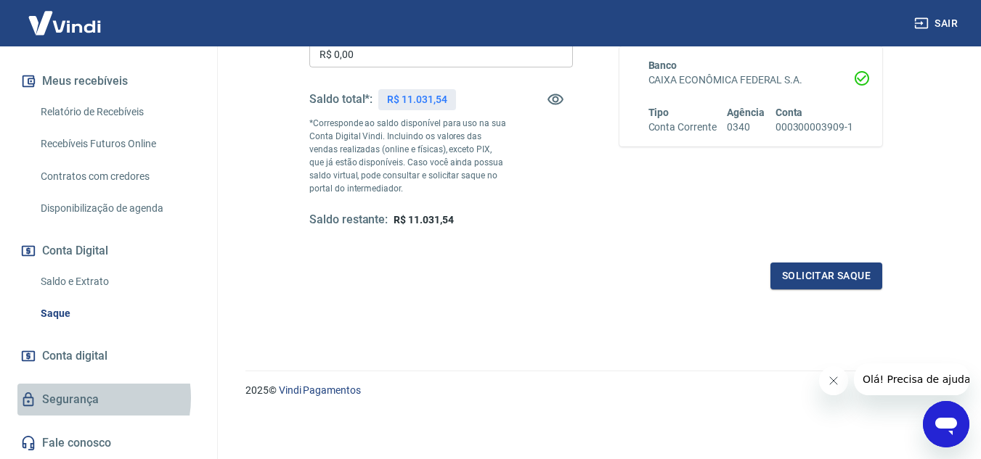
click at [80, 398] on link "Segurança" at bounding box center [108, 400] width 182 height 32
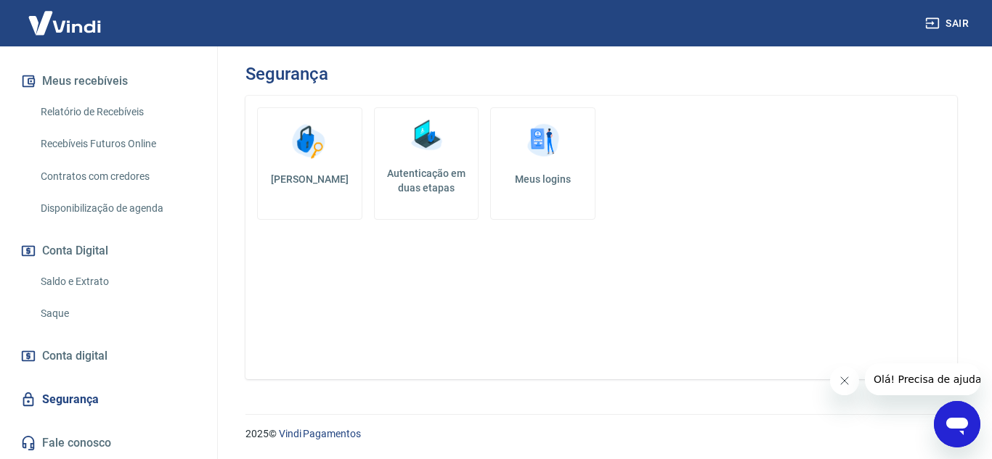
click at [428, 171] on h5 "Autenticação em duas etapas" at bounding box center [426, 180] width 92 height 29
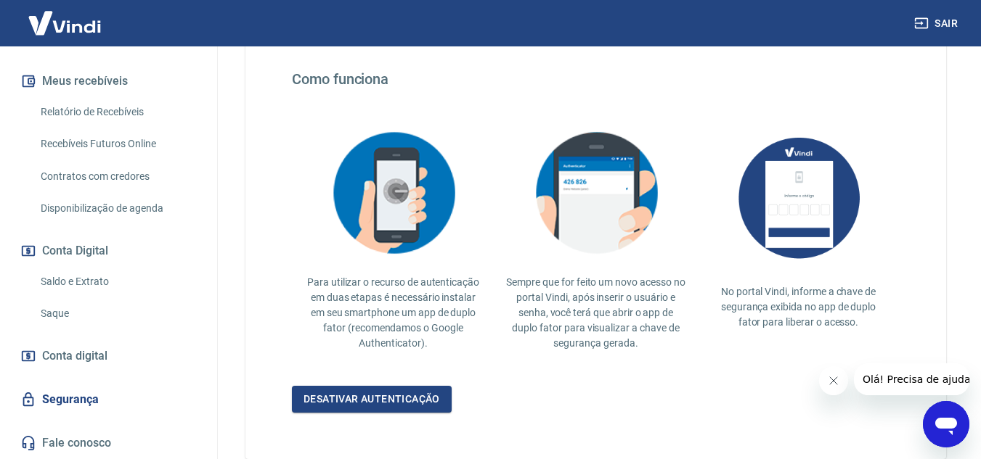
scroll to position [343, 0]
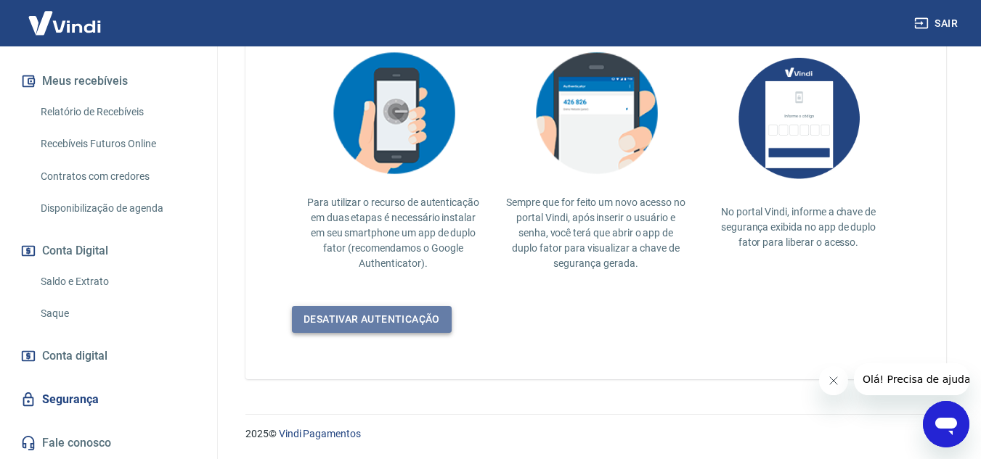
click at [376, 309] on link "Desativar autenticação" at bounding box center [372, 319] width 160 height 27
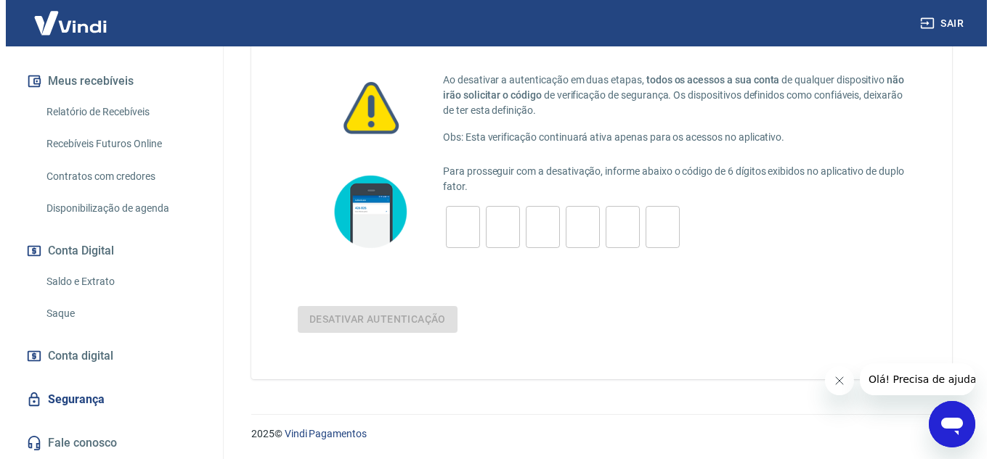
scroll to position [77, 0]
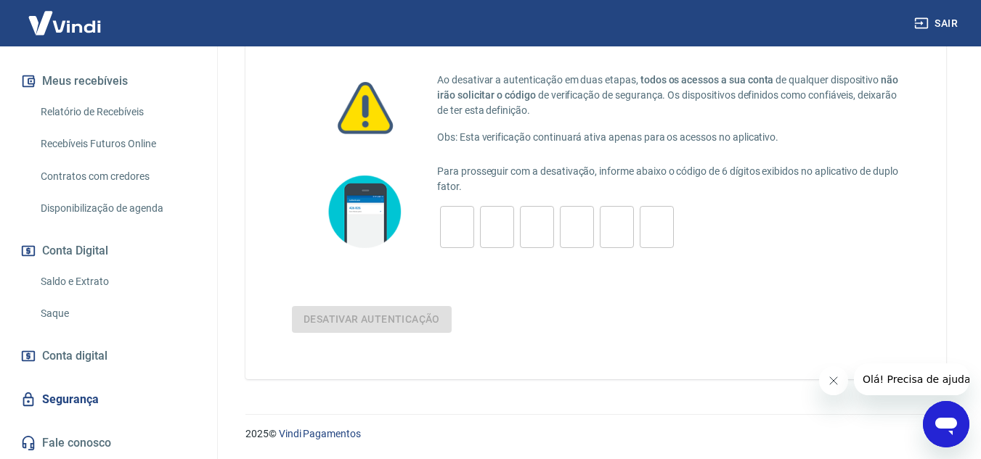
click at [360, 223] on img at bounding box center [364, 211] width 87 height 83
click at [457, 234] on input "tel" at bounding box center [457, 227] width 34 height 31
type input "6"
type input "7"
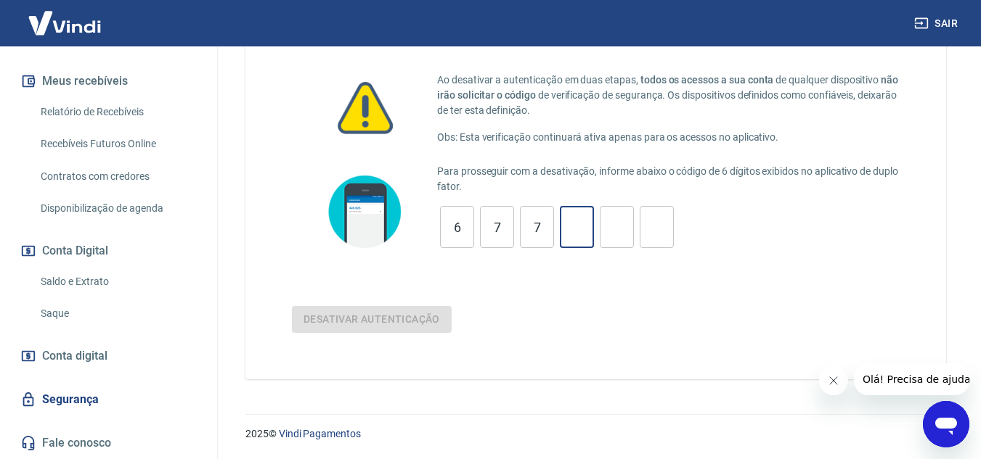
type input "3"
type input "8"
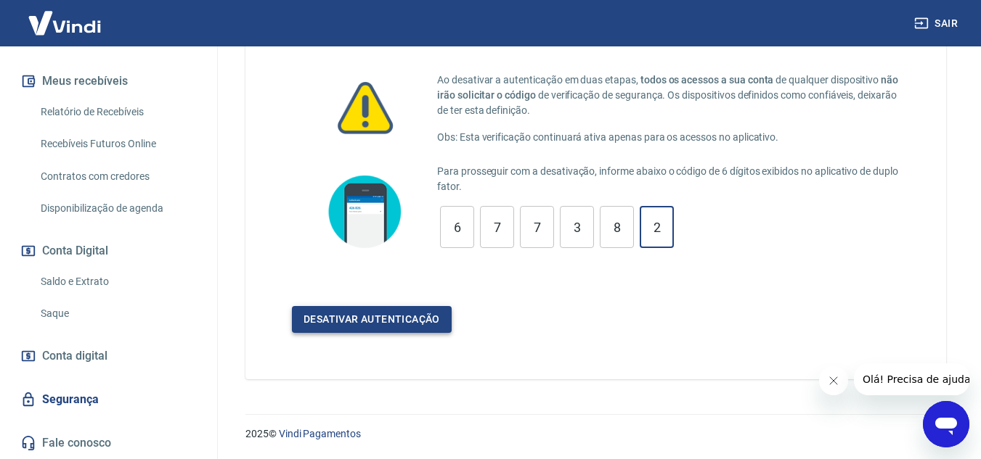
type input "2"
click at [349, 322] on button "Desativar autenticação" at bounding box center [372, 319] width 160 height 27
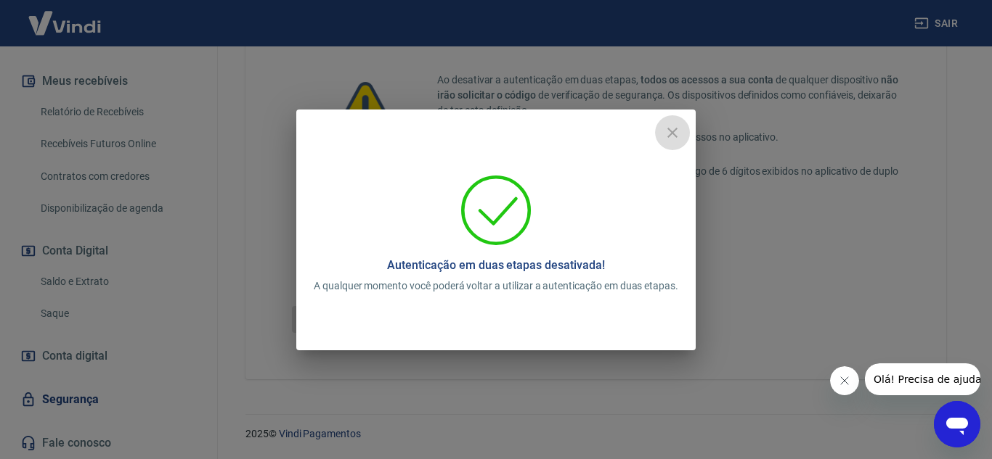
click at [674, 128] on icon "close" at bounding box center [671, 132] width 17 height 17
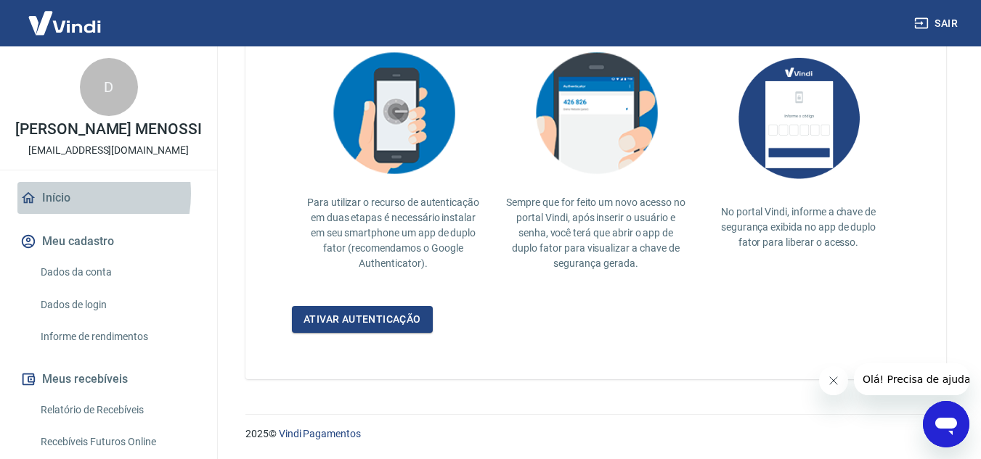
click at [60, 209] on link "Início" at bounding box center [108, 198] width 182 height 32
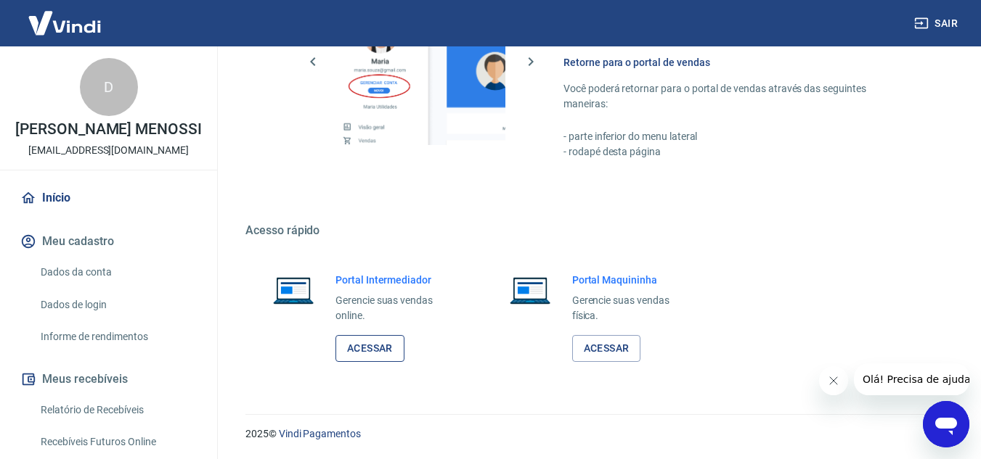
click at [371, 348] on link "Acessar" at bounding box center [369, 348] width 69 height 27
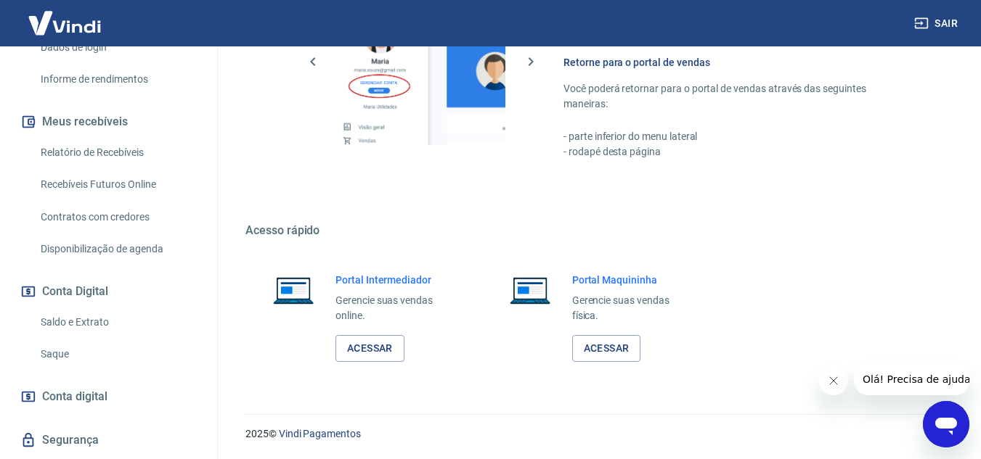
scroll to position [314, 0]
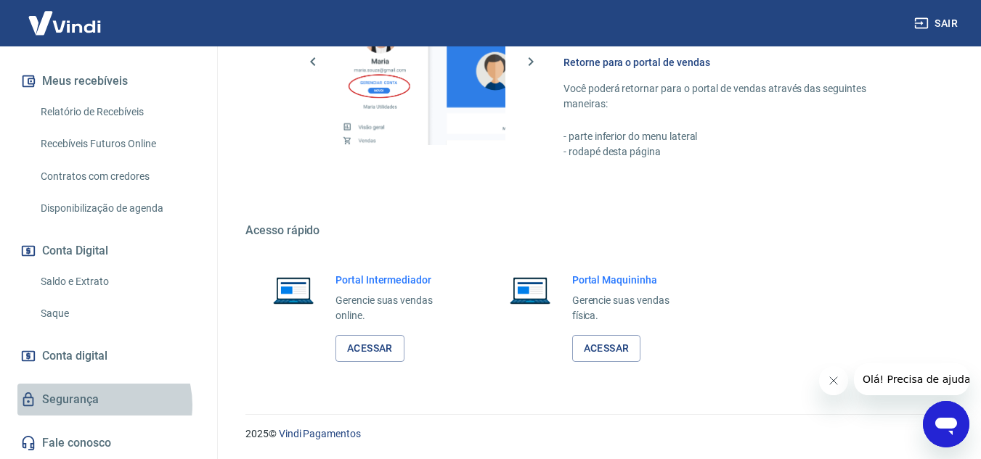
click at [94, 405] on link "Segurança" at bounding box center [108, 400] width 182 height 32
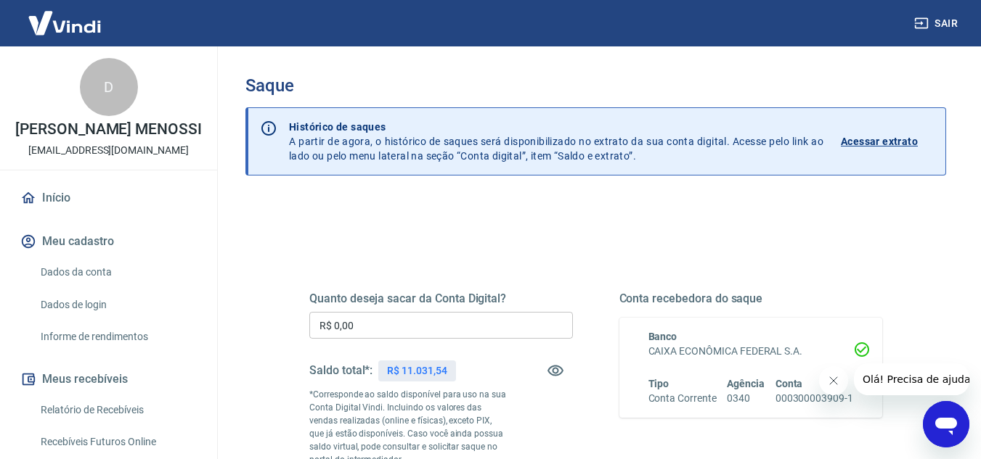
click at [415, 326] on input "R$ 0,00" at bounding box center [440, 325] width 263 height 27
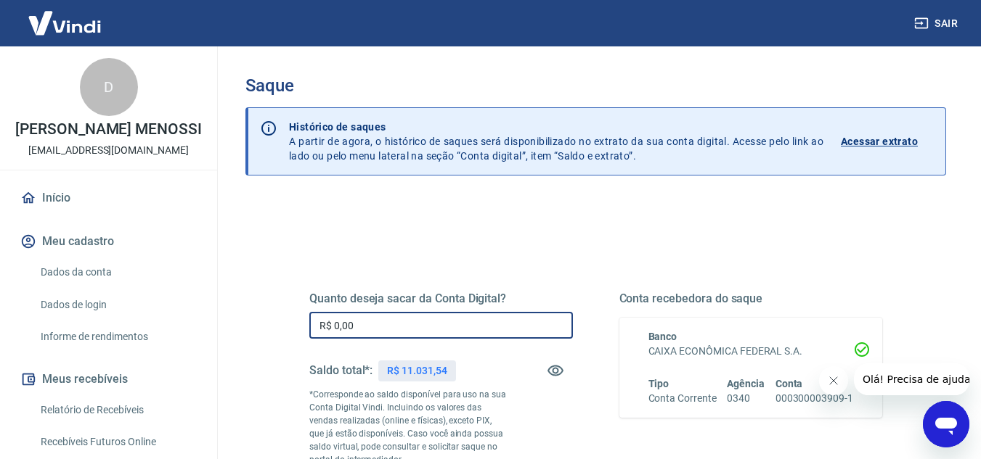
drag, startPoint x: 390, startPoint y: 326, endPoint x: 107, endPoint y: 278, distance: 286.4
click at [96, 263] on div "Sair D [PERSON_NAME] MENOSSI [EMAIL_ADDRESS][DOMAIN_NAME] Início Meu cadastro D…" at bounding box center [490, 229] width 981 height 459
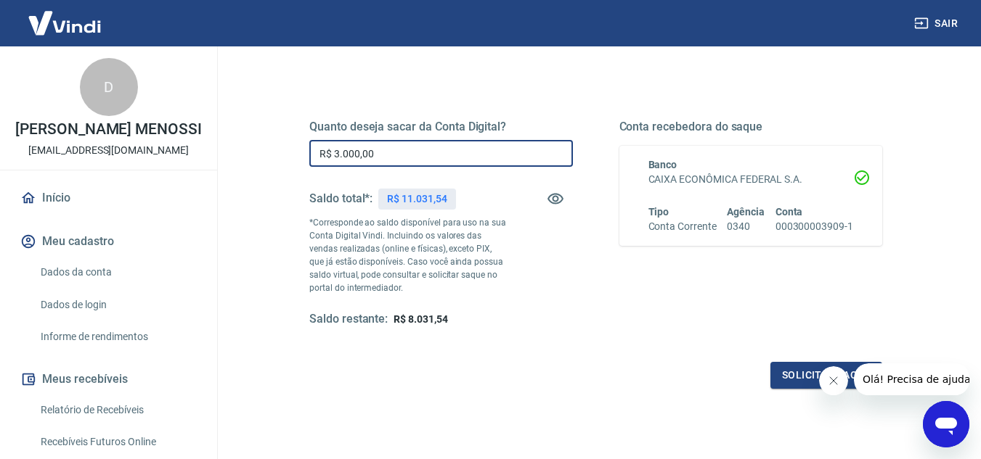
scroll to position [271, 0]
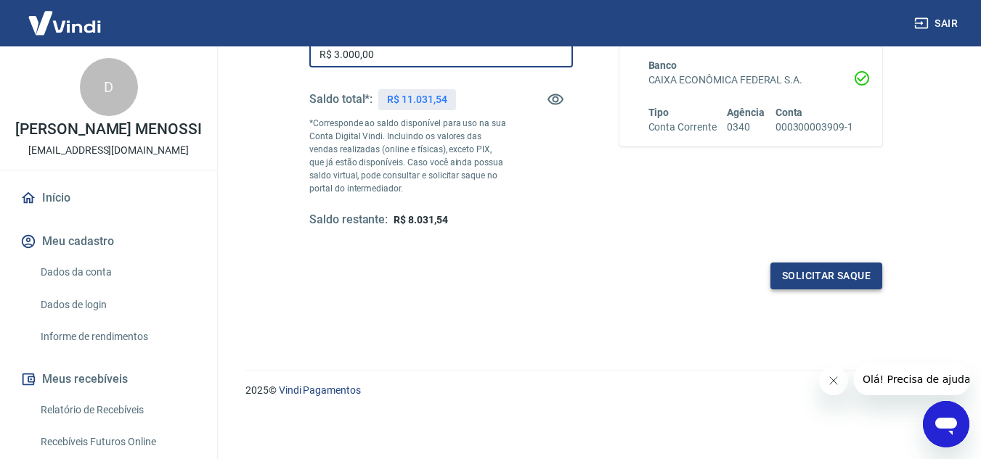
type input "R$ 3.000,00"
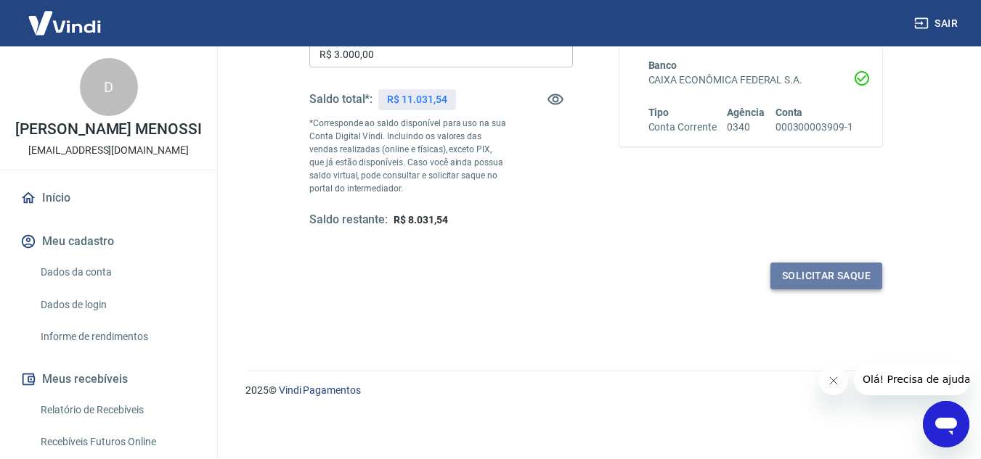
click at [850, 277] on button "Solicitar saque" at bounding box center [826, 276] width 112 height 27
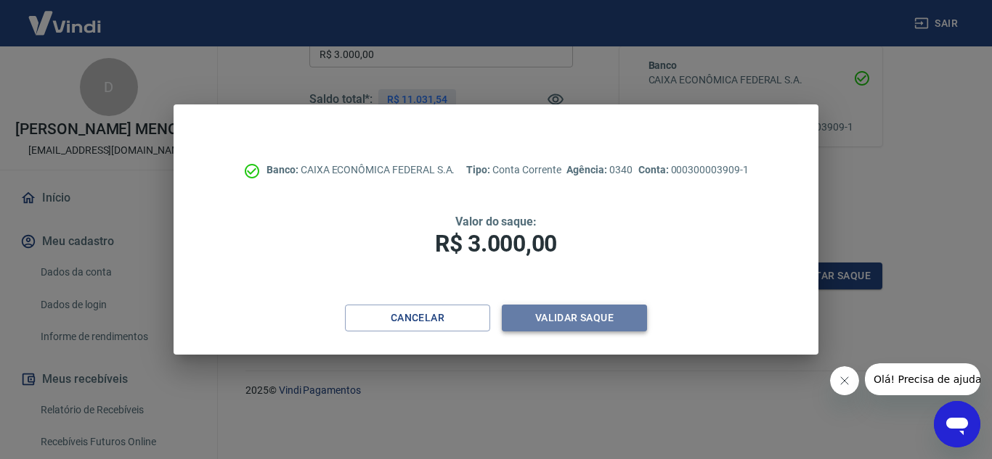
click at [587, 314] on button "Validar saque" at bounding box center [574, 318] width 145 height 27
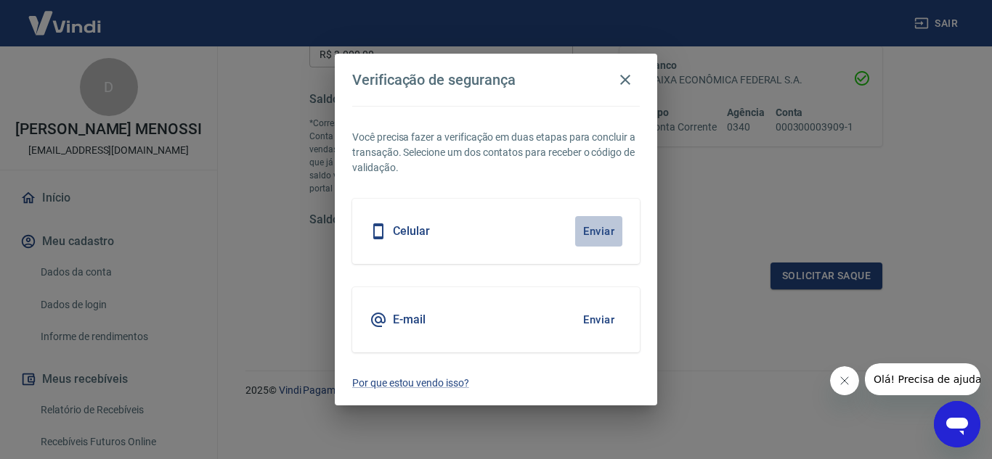
click at [600, 227] on button "Enviar" at bounding box center [598, 231] width 47 height 30
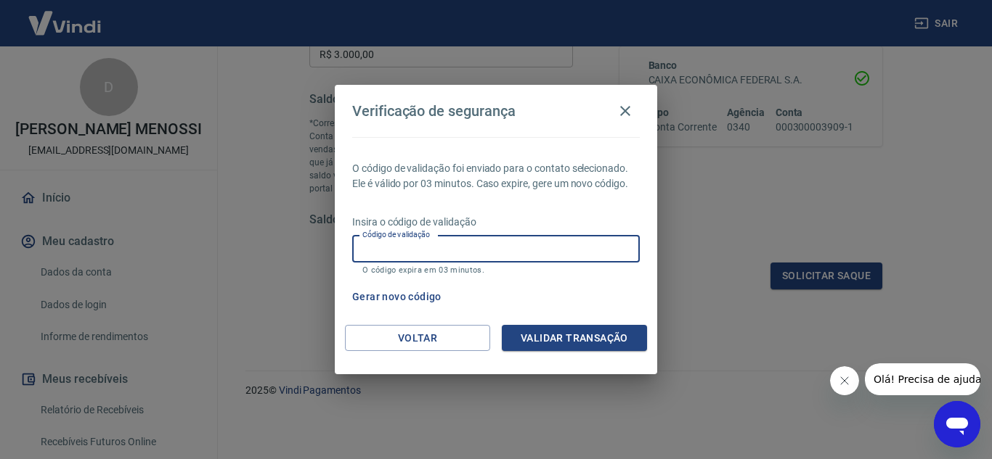
click at [435, 254] on input "Código de validação" at bounding box center [495, 249] width 287 height 27
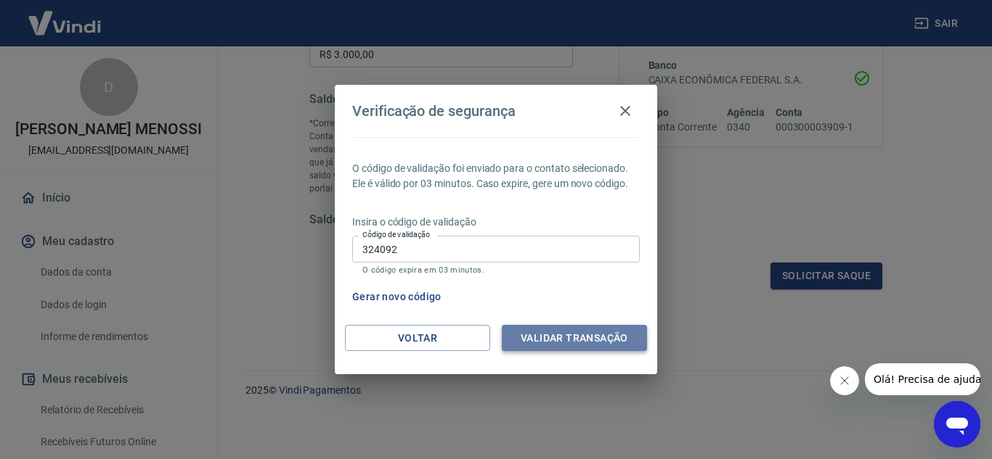
click at [566, 337] on button "Validar transação" at bounding box center [574, 338] width 145 height 27
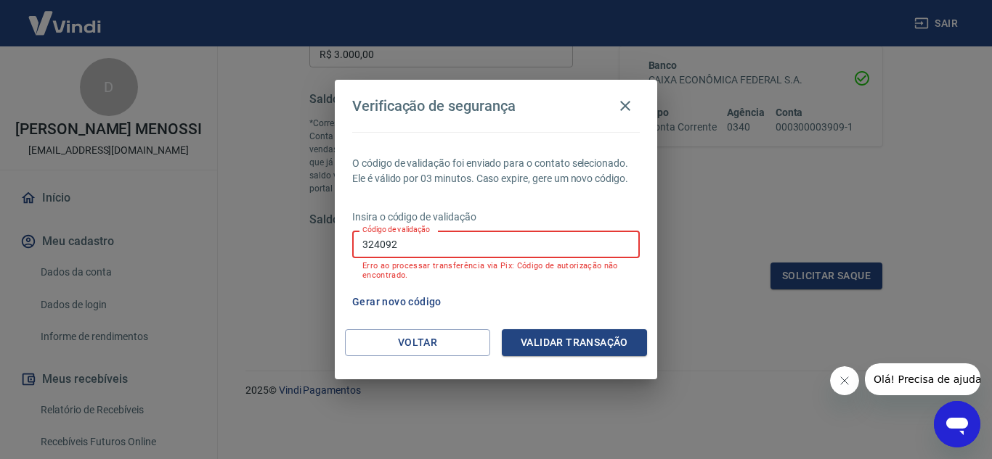
drag, startPoint x: 504, startPoint y: 238, endPoint x: 0, endPoint y: 229, distance: 503.8
click at [0, 229] on div "Verificação de segurança O código de validação foi enviado para o contato selec…" at bounding box center [496, 229] width 992 height 459
type input "575999"
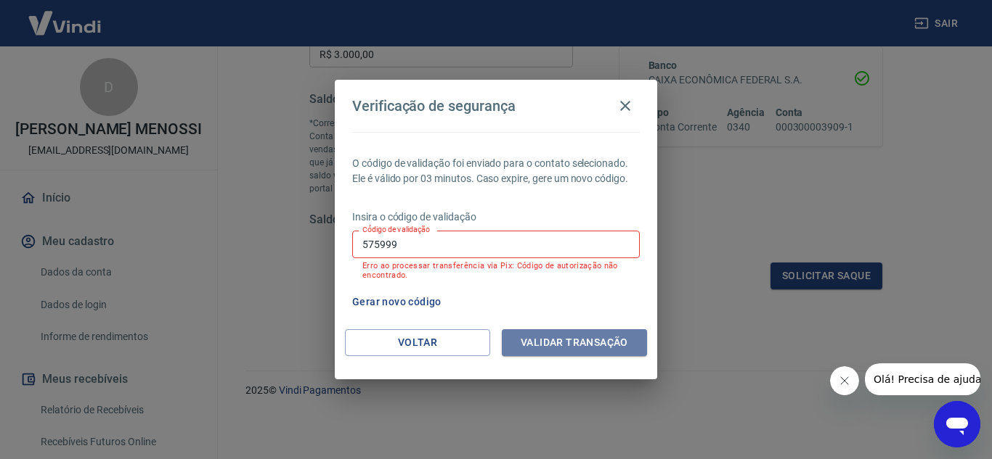
click at [560, 334] on button "Validar transação" at bounding box center [574, 343] width 145 height 27
click at [403, 305] on button "Gerar novo código" at bounding box center [396, 302] width 101 height 27
click at [628, 105] on icon "button" at bounding box center [624, 105] width 17 height 17
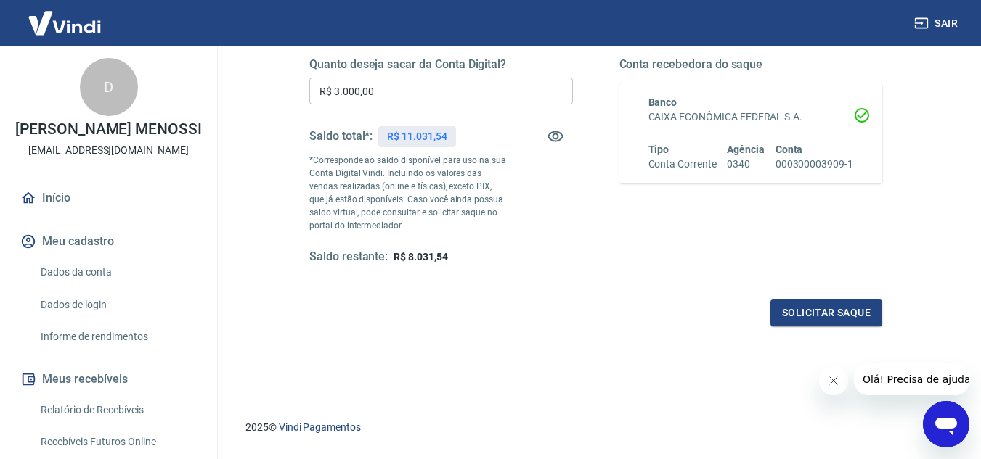
scroll to position [199, 0]
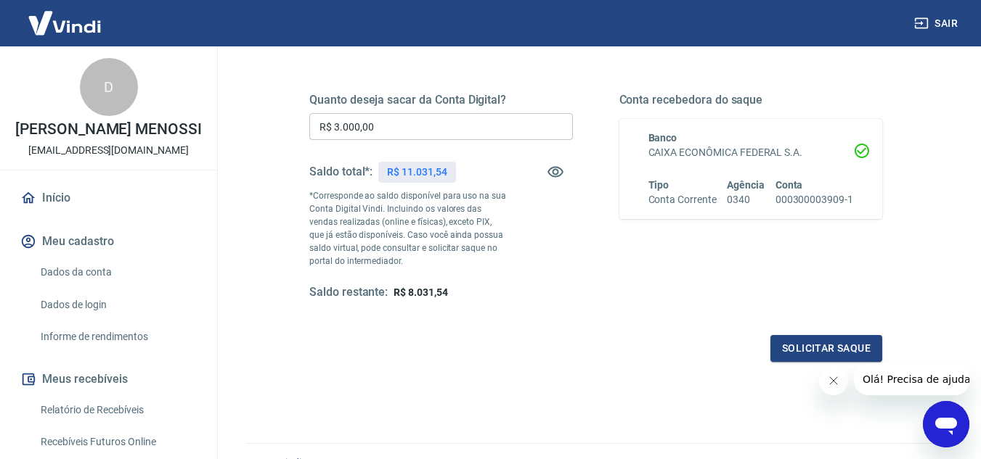
click at [942, 29] on button "Sair" at bounding box center [937, 23] width 52 height 27
